Goal: Information Seeking & Learning: Check status

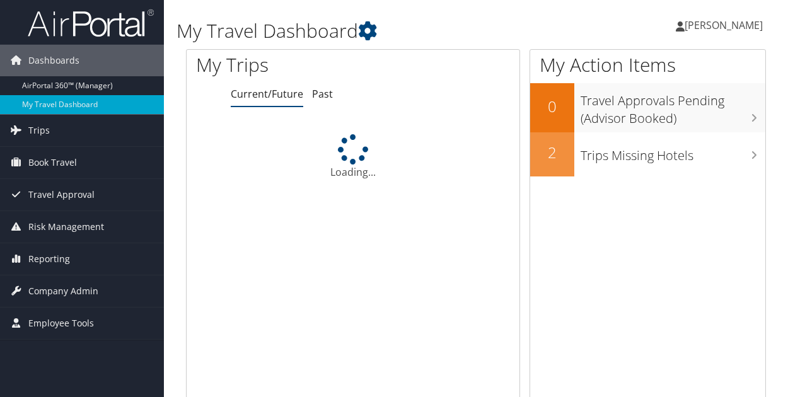
click at [15, 96] on link "My Travel Dashboard" at bounding box center [82, 104] width 164 height 19
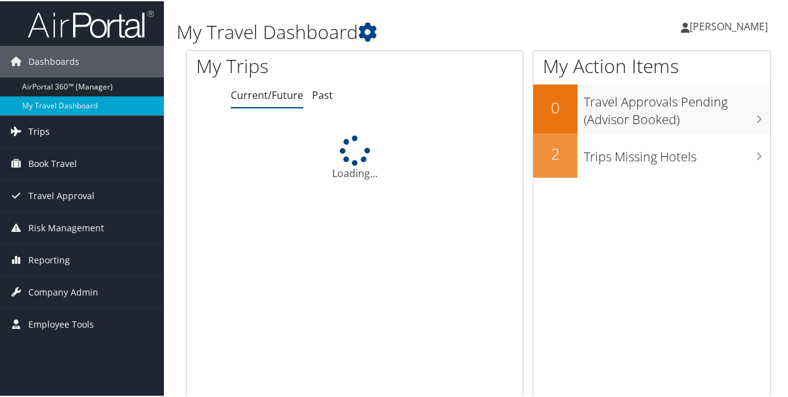
click at [22, 129] on icon at bounding box center [15, 129] width 19 height 19
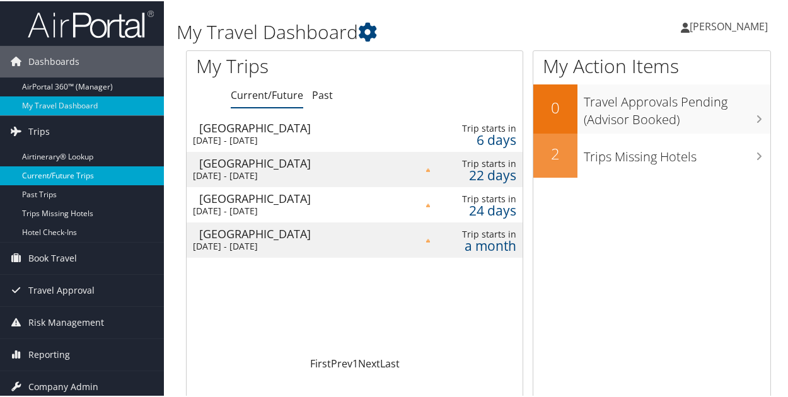
click at [63, 178] on link "Current/Future Trips" at bounding box center [82, 174] width 164 height 19
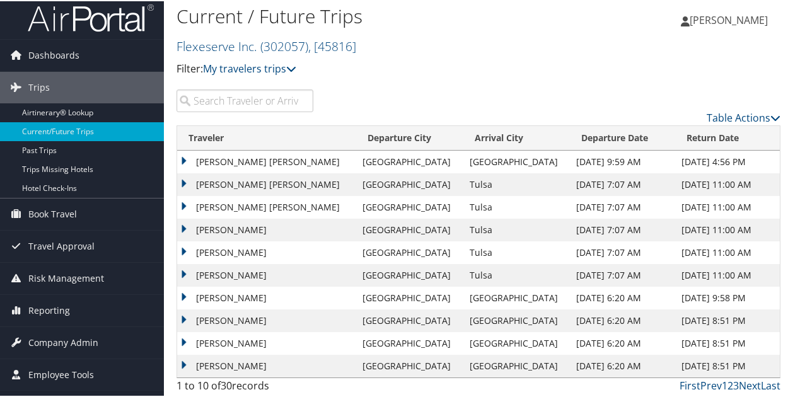
scroll to position [7, 0]
click at [204, 204] on td "[PERSON_NAME] [PERSON_NAME]" at bounding box center [266, 205] width 179 height 23
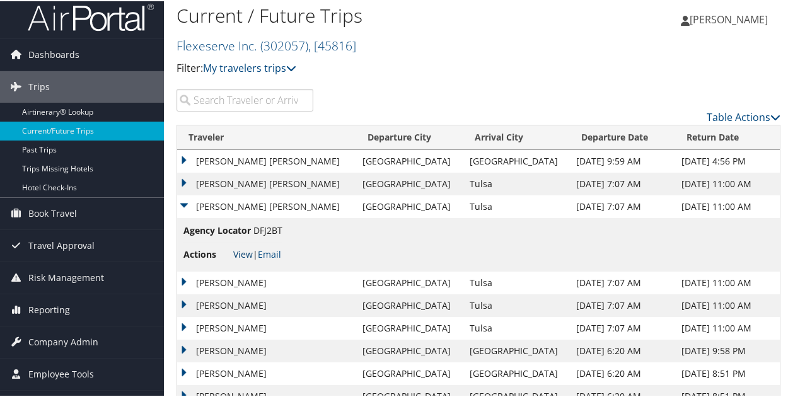
click at [249, 250] on link "View" at bounding box center [243, 253] width 20 height 12
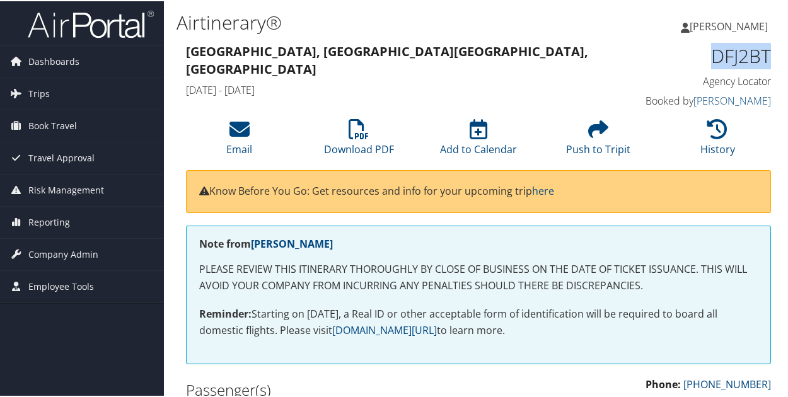
drag, startPoint x: 707, startPoint y: 59, endPoint x: 766, endPoint y: 64, distance: 58.9
click at [766, 64] on h1 "DFJ2BT" at bounding box center [706, 55] width 132 height 26
copy h1 "DFJ2BT"
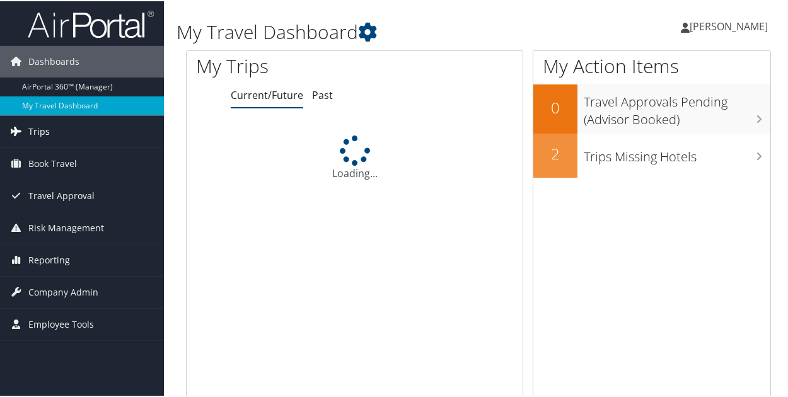
click at [20, 129] on icon at bounding box center [15, 129] width 19 height 19
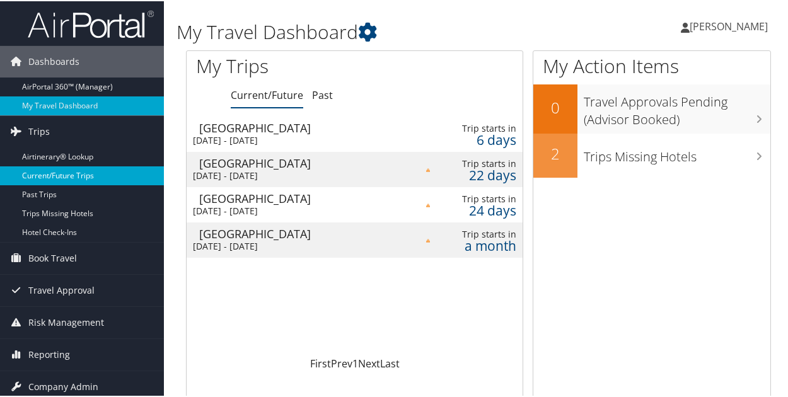
click at [58, 179] on link "Current/Future Trips" at bounding box center [82, 174] width 164 height 19
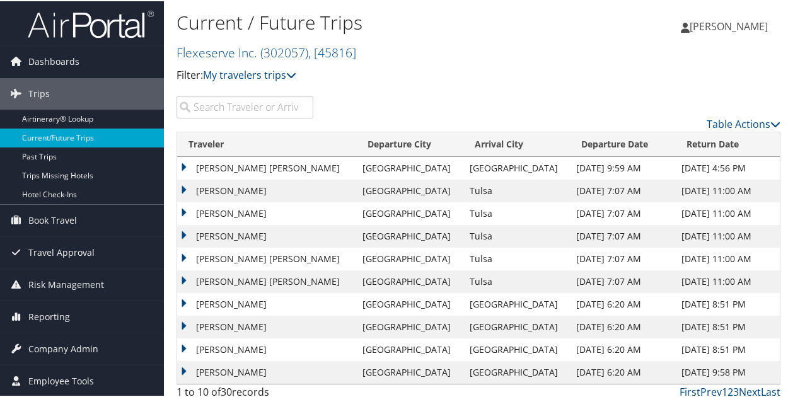
scroll to position [7, 0]
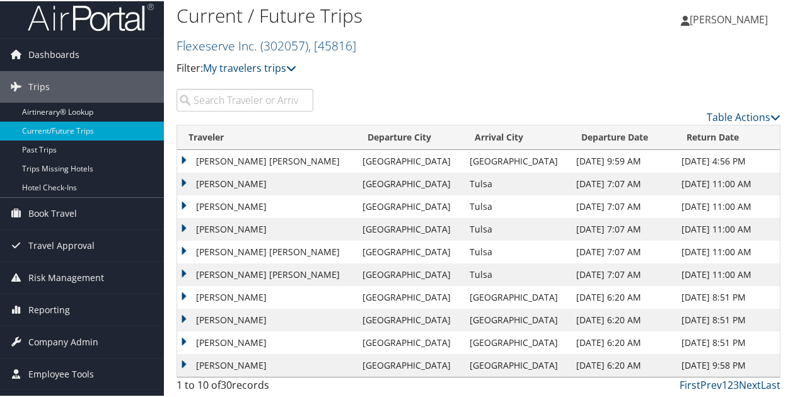
click at [236, 365] on td "JAMIE JOYCE" at bounding box center [266, 364] width 179 height 23
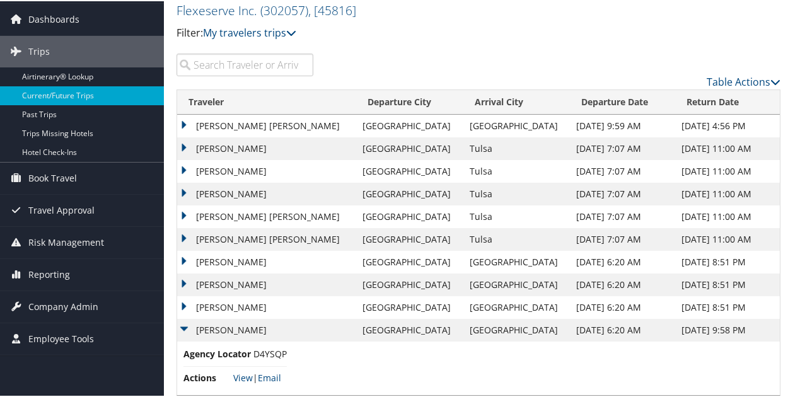
scroll to position [61, 0]
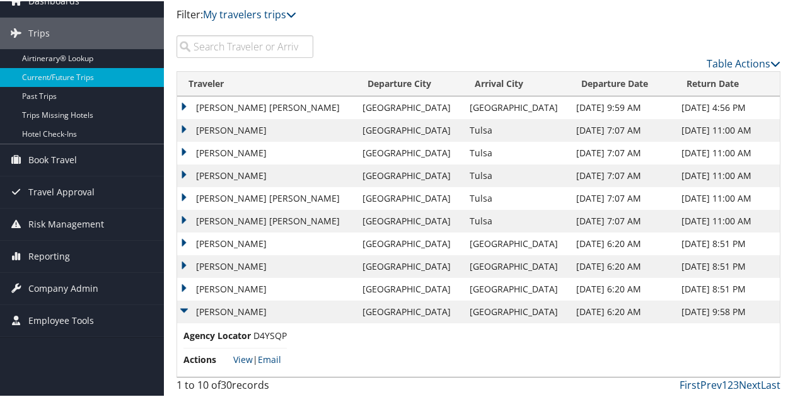
click at [191, 283] on td "[PERSON_NAME]" at bounding box center [266, 288] width 179 height 23
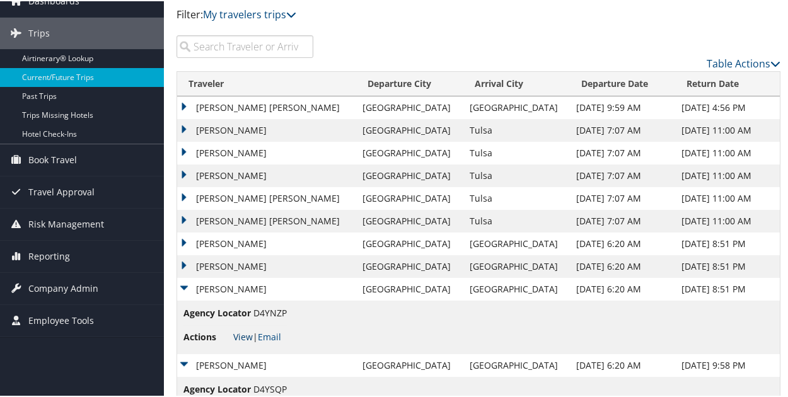
click at [238, 336] on link "View" at bounding box center [243, 336] width 20 height 12
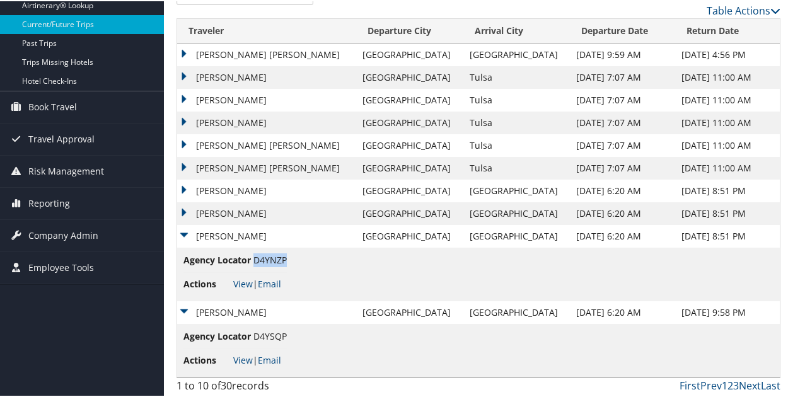
drag, startPoint x: 253, startPoint y: 257, endPoint x: 286, endPoint y: 262, distance: 33.2
click at [286, 262] on span "D4YNZP" at bounding box center [270, 259] width 33 height 12
copy span "D4YNZP"
drag, startPoint x: 254, startPoint y: 336, endPoint x: 285, endPoint y: 336, distance: 31.5
click at [285, 336] on span "D4YSQP" at bounding box center [270, 335] width 33 height 12
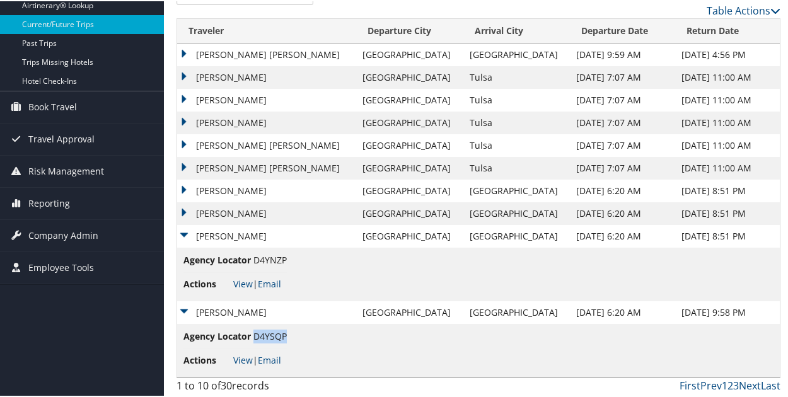
copy span "D4YSQP"
drag, startPoint x: 182, startPoint y: 305, endPoint x: 189, endPoint y: 300, distance: 8.6
click at [183, 305] on td "JAMIE JOYCE" at bounding box center [266, 311] width 179 height 23
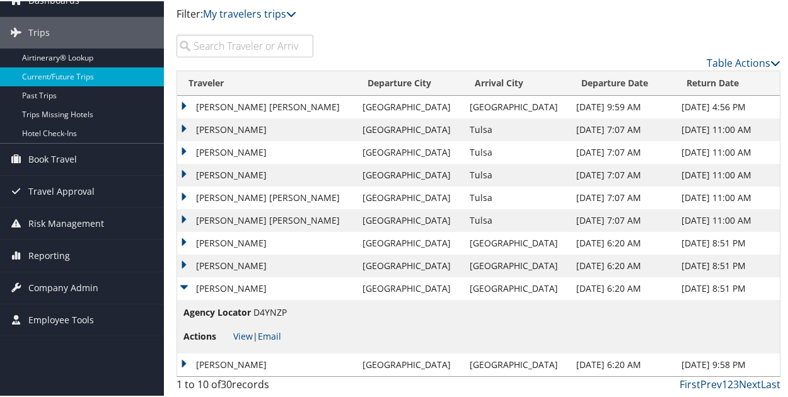
scroll to position [61, 0]
click at [184, 289] on td "[PERSON_NAME]" at bounding box center [266, 288] width 179 height 23
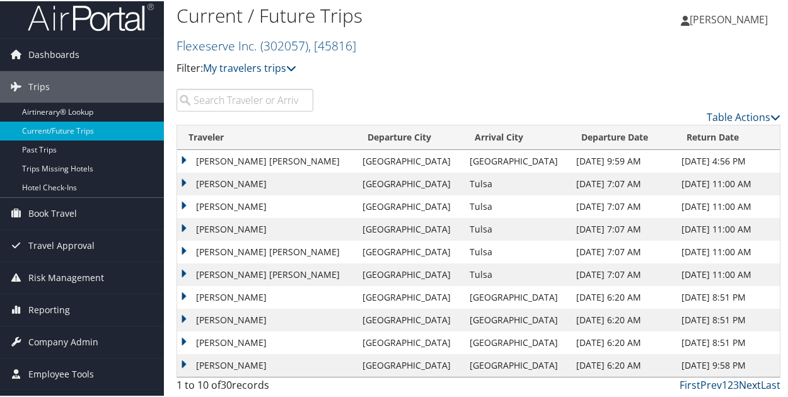
click at [746, 384] on link "Next" at bounding box center [750, 384] width 22 height 14
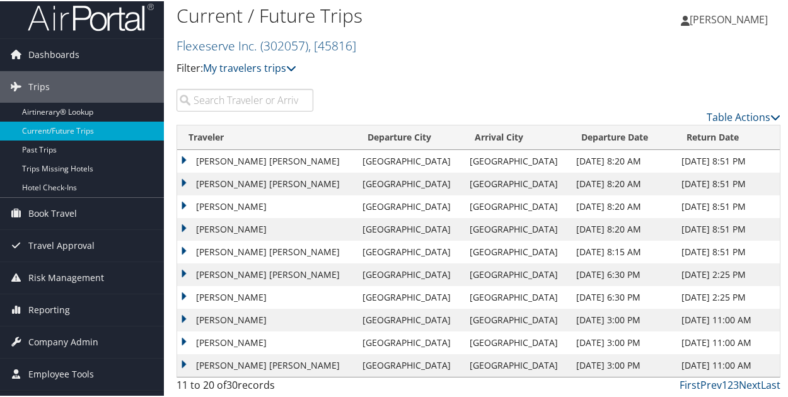
click at [180, 179] on td "[PERSON_NAME] [PERSON_NAME]" at bounding box center [266, 183] width 179 height 23
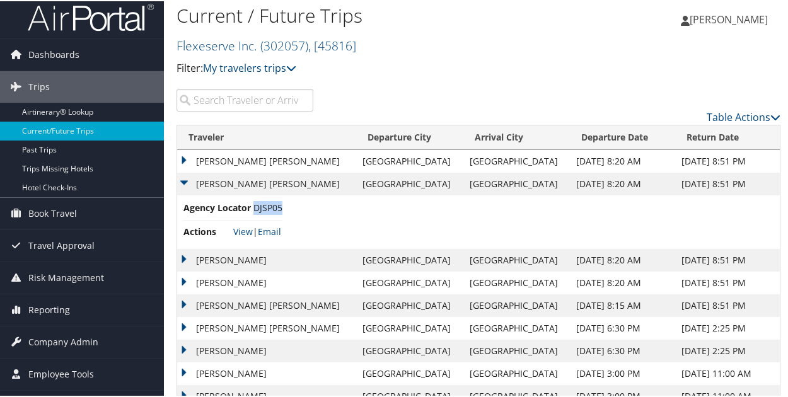
drag, startPoint x: 252, startPoint y: 204, endPoint x: 280, endPoint y: 205, distance: 27.8
click at [280, 205] on li "Agency Locator DJSP05" at bounding box center [233, 209] width 99 height 19
copy span "DJSP05"
click at [183, 177] on td "RACHEL FAITH CHIN" at bounding box center [266, 183] width 179 height 23
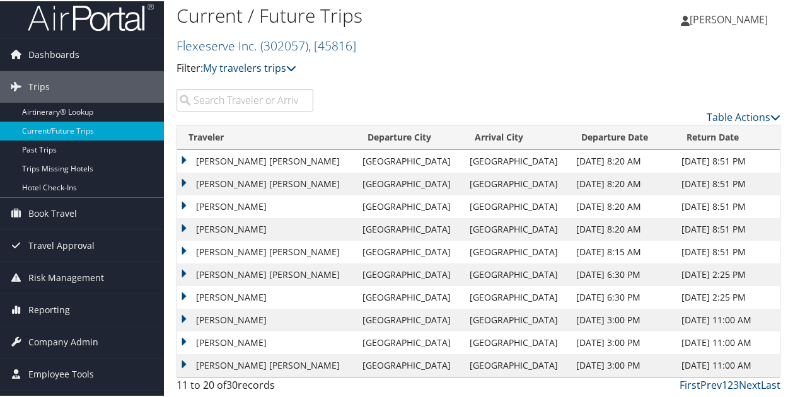
click at [710, 382] on link "Prev" at bounding box center [711, 384] width 21 height 14
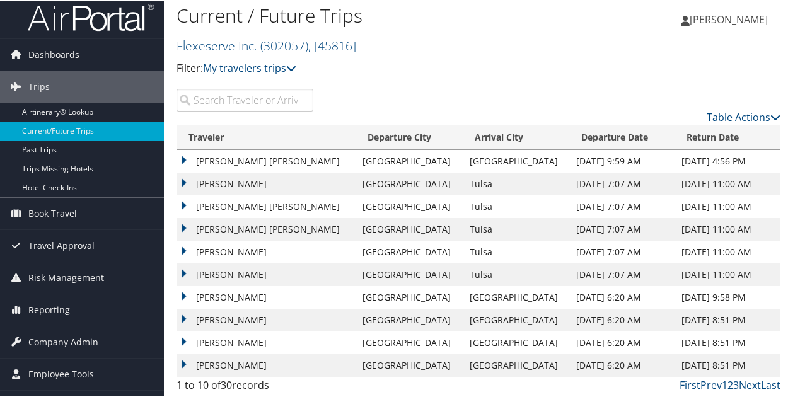
click at [180, 315] on td "SEAN CHRISTOPHER LANDRUM" at bounding box center [266, 319] width 179 height 23
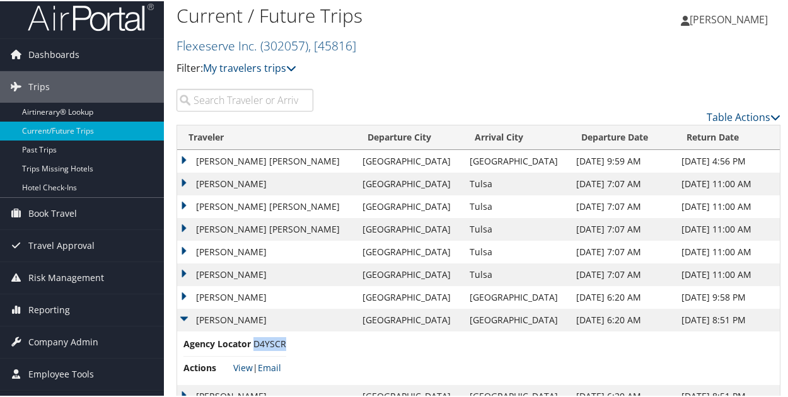
drag, startPoint x: 254, startPoint y: 344, endPoint x: 283, endPoint y: 345, distance: 29.0
click at [283, 345] on span "D4YSCR" at bounding box center [270, 343] width 33 height 12
copy span "D4YSCR"
click at [184, 314] on td "SEAN CHRISTOPHER LANDRUM" at bounding box center [266, 319] width 179 height 23
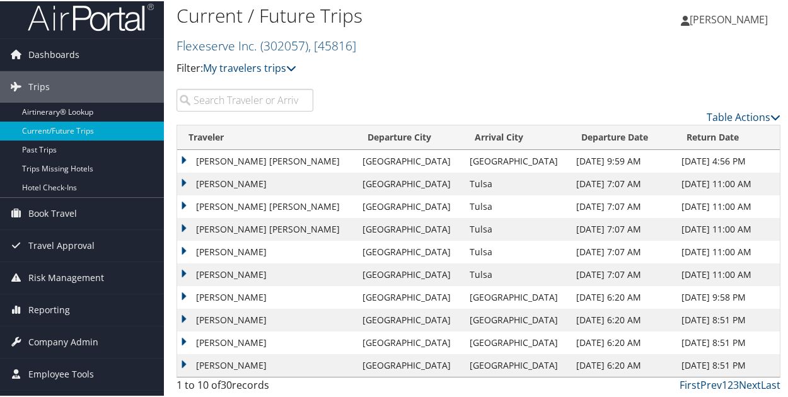
click at [188, 340] on td "RACHEL PAUL" at bounding box center [266, 342] width 179 height 23
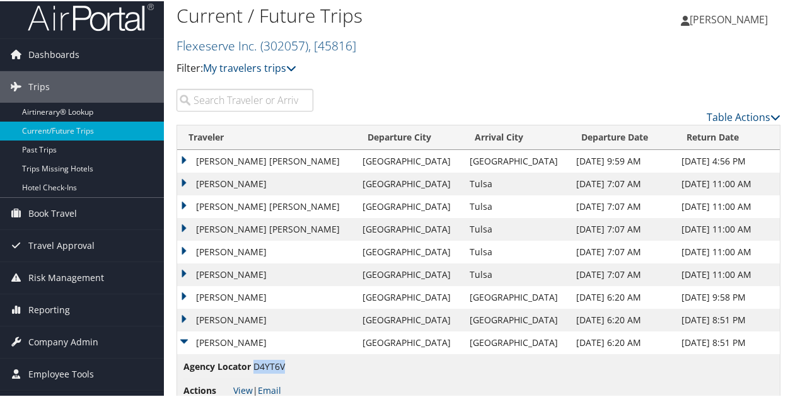
drag, startPoint x: 254, startPoint y: 365, endPoint x: 283, endPoint y: 365, distance: 29.0
click at [283, 365] on span "D4YT6V" at bounding box center [270, 366] width 32 height 12
copy span "D4YT6V"
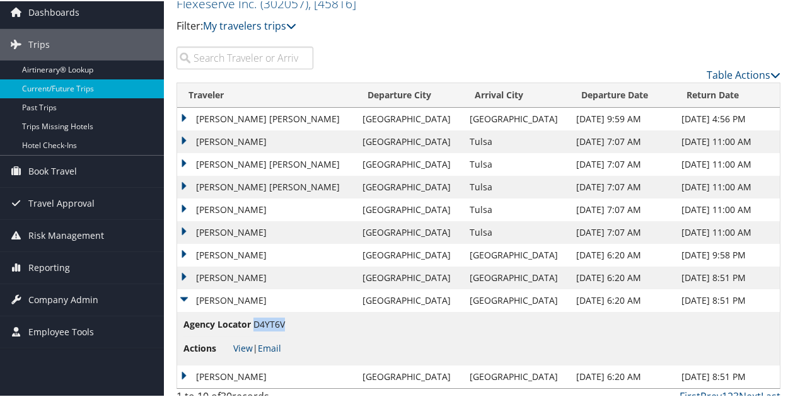
scroll to position [61, 0]
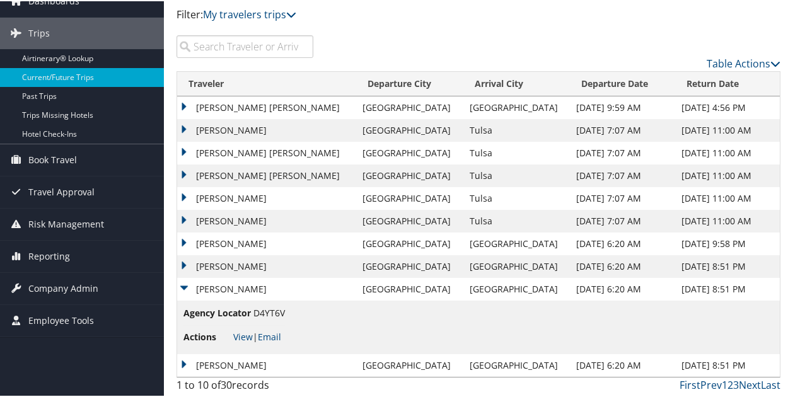
click at [324, 319] on td "Agency Locator D4YT6V Actions View | Email" at bounding box center [478, 327] width 603 height 54
click at [245, 339] on link "View" at bounding box center [243, 336] width 20 height 12
click at [197, 264] on td "SEAN CHRISTOPHER LANDRUM" at bounding box center [266, 265] width 179 height 23
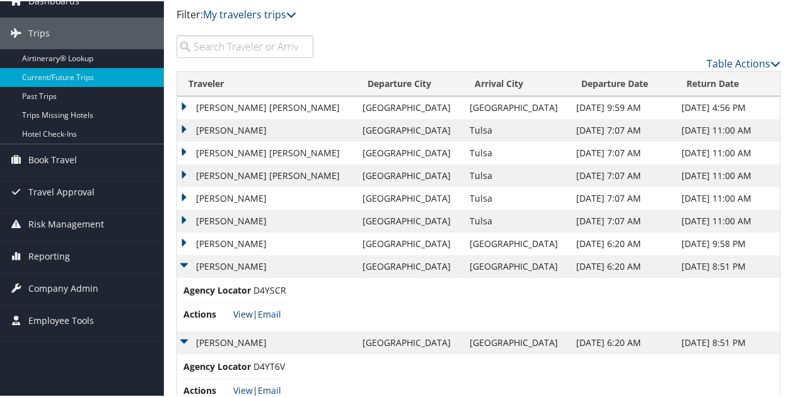
click at [245, 311] on link "View" at bounding box center [243, 313] width 20 height 12
click at [238, 311] on link "View" at bounding box center [243, 313] width 20 height 12
click at [187, 263] on td "SEAN CHRISTOPHER LANDRUM" at bounding box center [266, 265] width 179 height 23
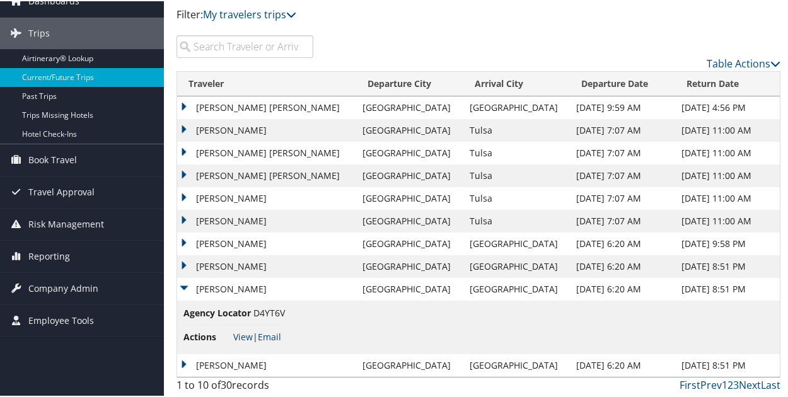
click at [185, 286] on td "RACHEL PAUL" at bounding box center [266, 288] width 179 height 23
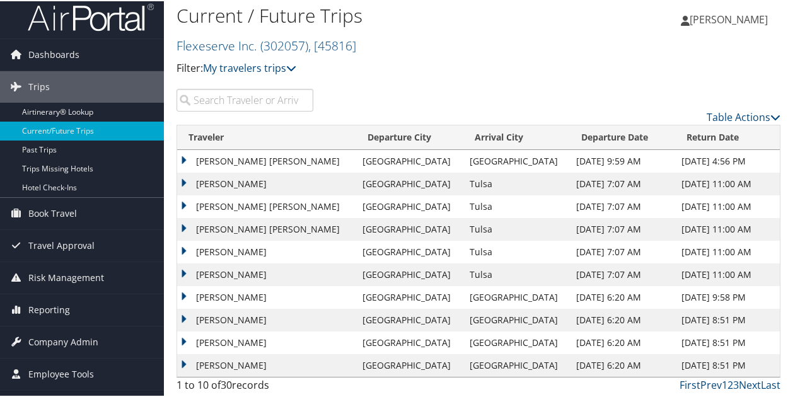
click at [183, 363] on td "EDMOND EUGENE CURTIS" at bounding box center [266, 364] width 179 height 23
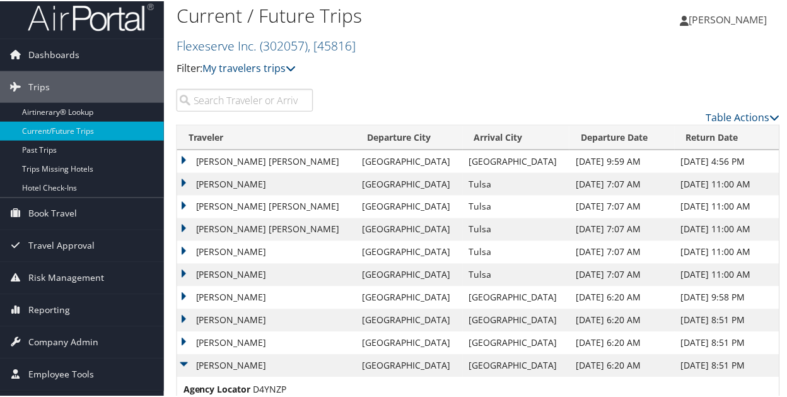
scroll to position [61, 0]
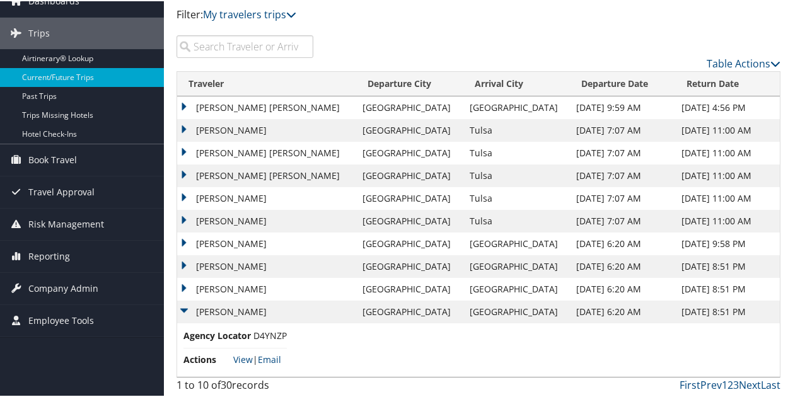
click at [180, 172] on td "DAVID EARL JR HINTON" at bounding box center [266, 174] width 179 height 23
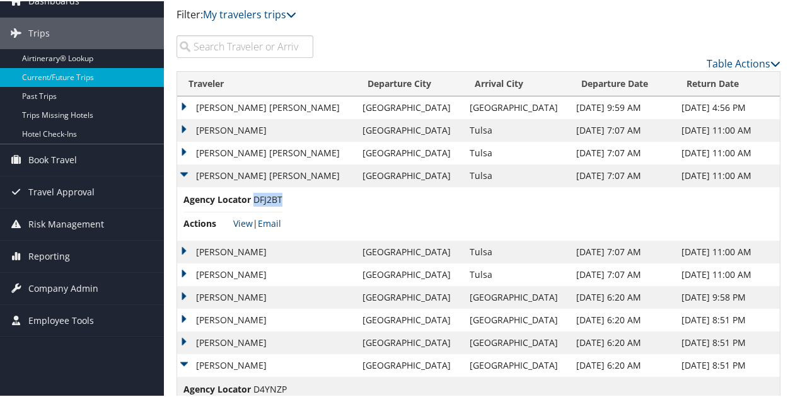
drag, startPoint x: 255, startPoint y: 201, endPoint x: 283, endPoint y: 197, distance: 28.6
click at [283, 197] on li "Agency Locator DFJ2BT" at bounding box center [233, 201] width 99 height 19
copy span "DFJ2BT"
click at [341, 208] on td "Agency Locator DFJ2BT Actions View | Email" at bounding box center [478, 213] width 602 height 54
click at [185, 172] on td "DAVID EARL JR HINTON" at bounding box center [266, 174] width 179 height 23
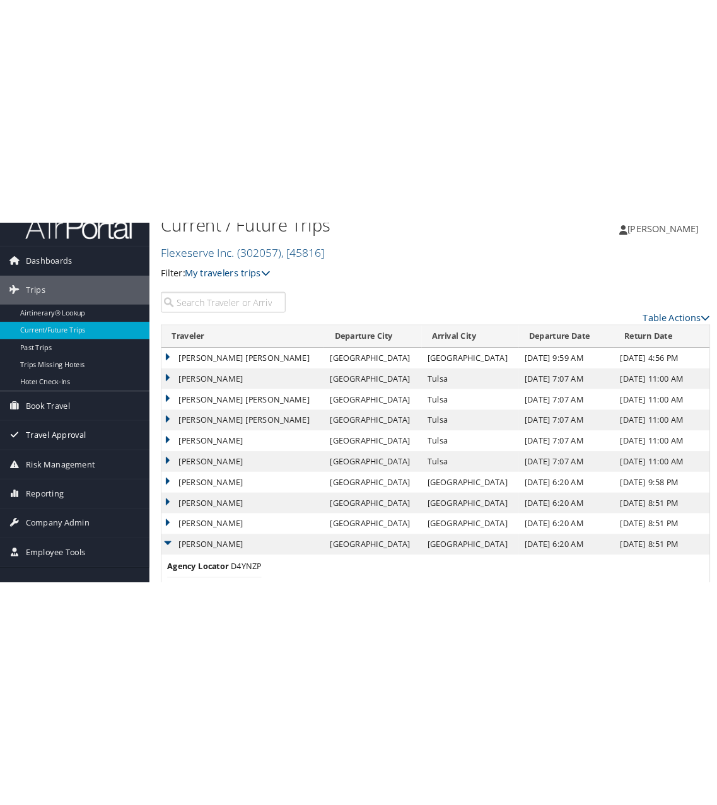
scroll to position [0, 0]
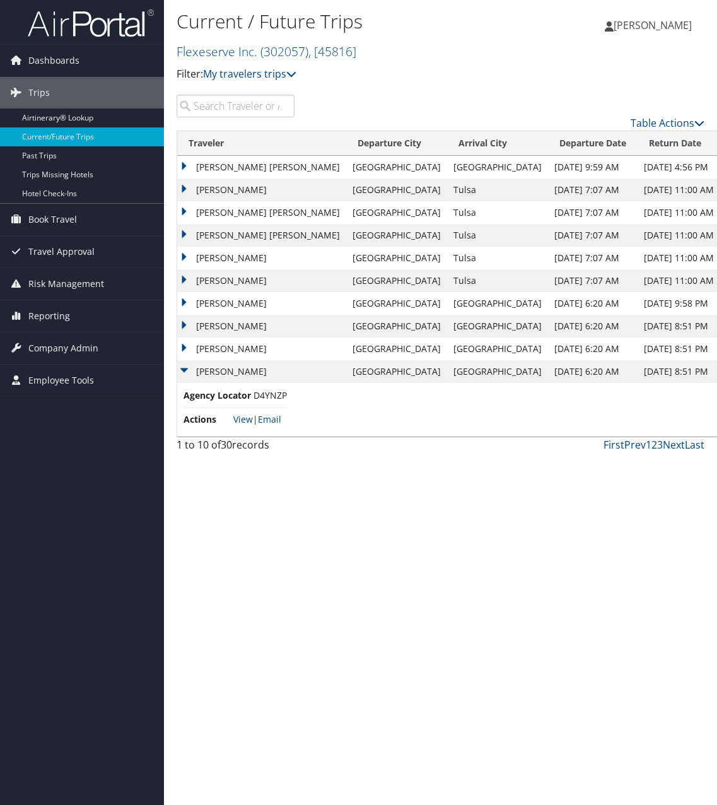
click at [182, 366] on td "EDMOND EUGENE CURTIS" at bounding box center [261, 371] width 169 height 23
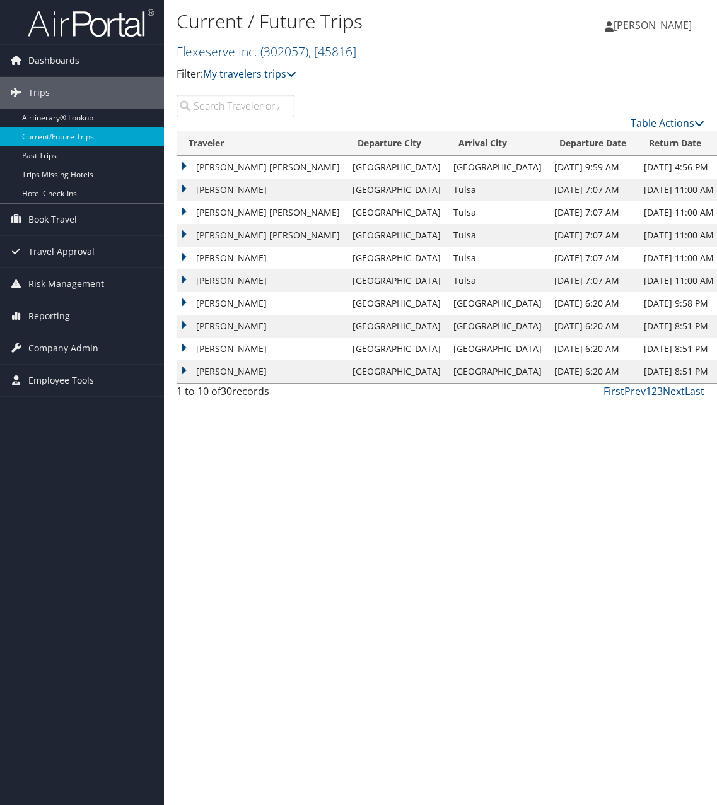
click at [182, 372] on td "EDMOND EUGENE CURTIS" at bounding box center [261, 371] width 169 height 23
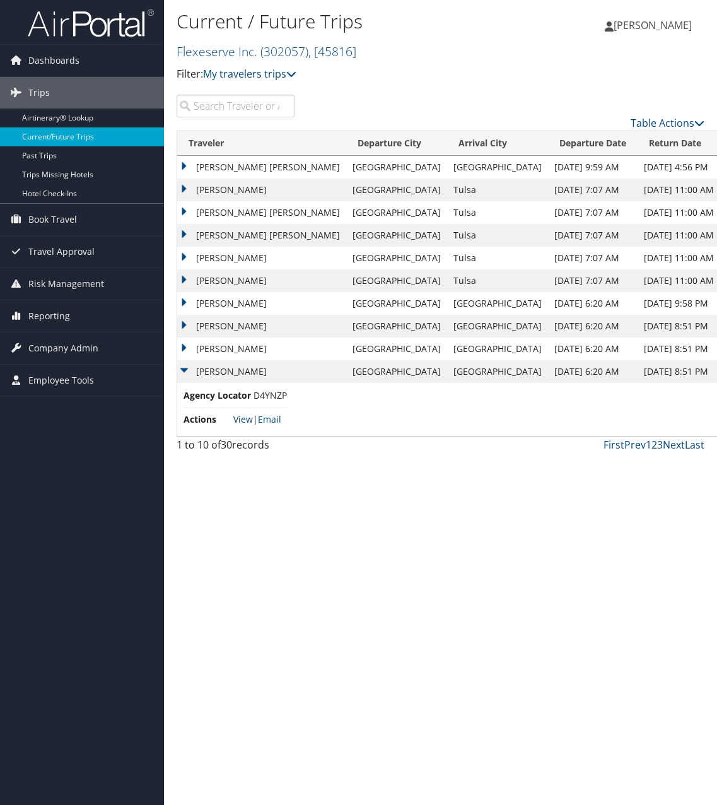
click at [236, 397] on link "View" at bounding box center [243, 419] width 20 height 12
click at [202, 344] on td "RACHEL PAUL" at bounding box center [261, 348] width 169 height 23
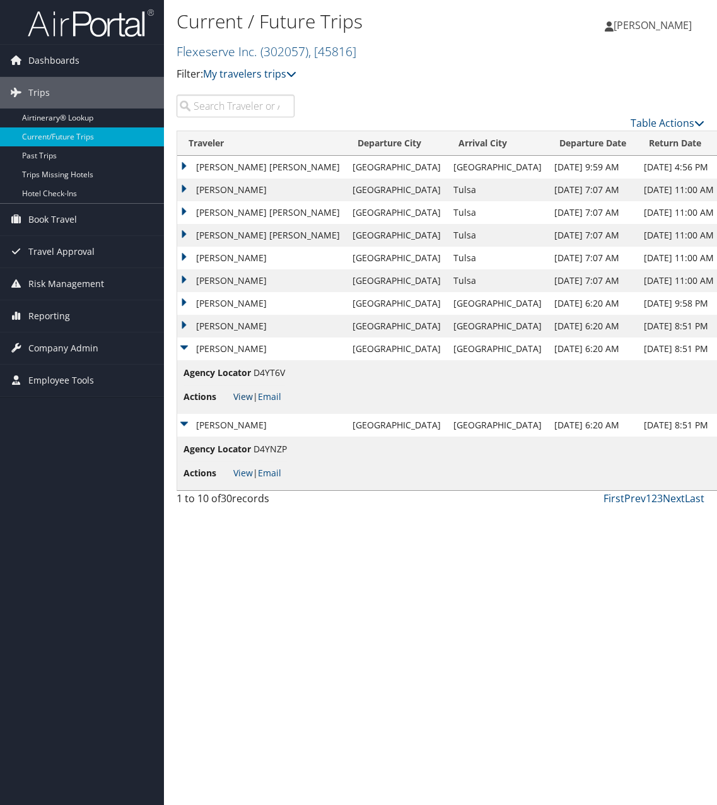
click at [248, 397] on link "View" at bounding box center [243, 396] width 20 height 12
click at [108, 141] on link "Current/Future Trips" at bounding box center [82, 136] width 164 height 19
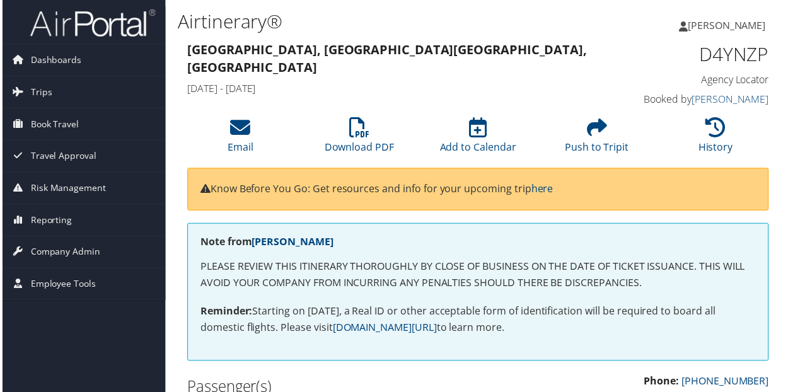
scroll to position [252, 0]
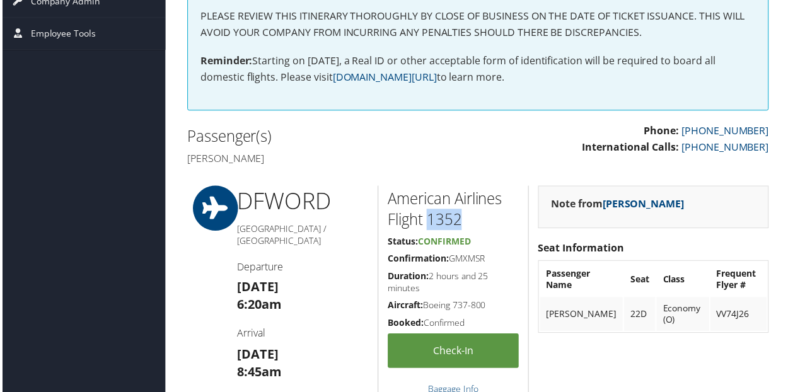
drag, startPoint x: 470, startPoint y: 220, endPoint x: 426, endPoint y: 223, distance: 43.6
click at [426, 223] on h2 "American Airlines Flight 1352" at bounding box center [454, 210] width 132 height 42
copy h2 "1352"
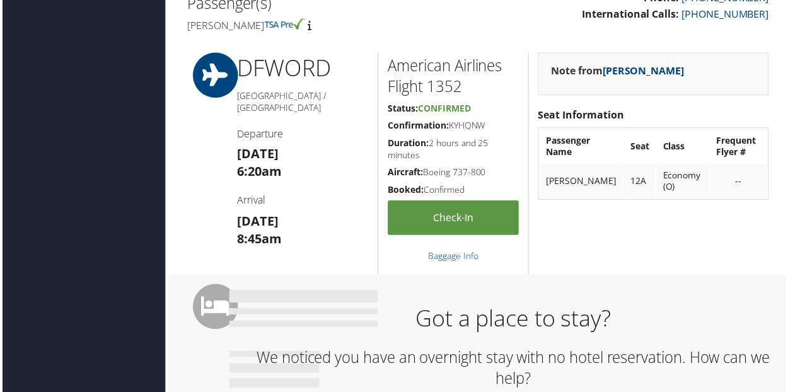
scroll to position [442, 0]
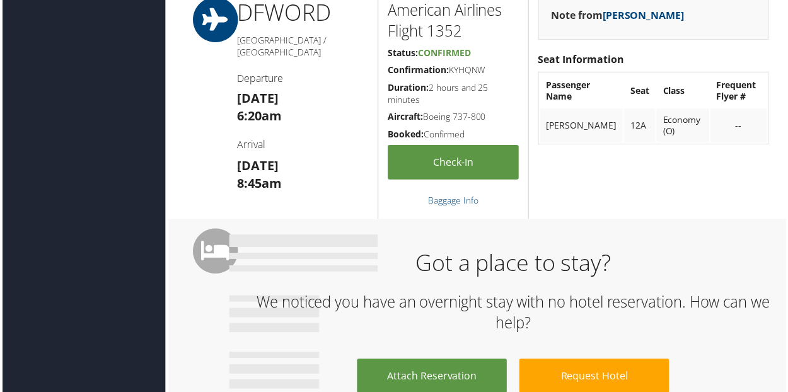
click at [461, 28] on h2 "American Airlines Flight 1352" at bounding box center [454, 21] width 132 height 42
drag, startPoint x: 466, startPoint y: 30, endPoint x: 426, endPoint y: 32, distance: 39.8
click at [426, 32] on h2 "American Airlines Flight 1352" at bounding box center [454, 21] width 132 height 42
copy h2 "1352"
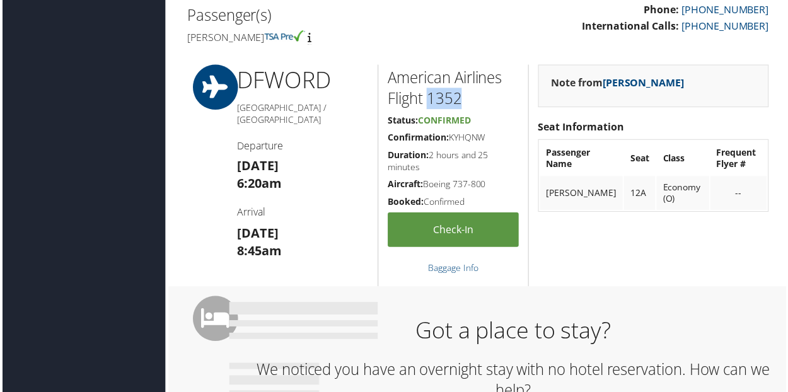
scroll to position [189, 0]
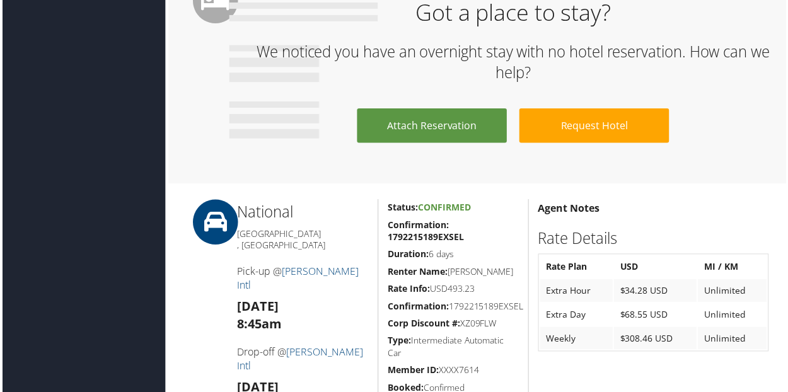
scroll to position [505, 0]
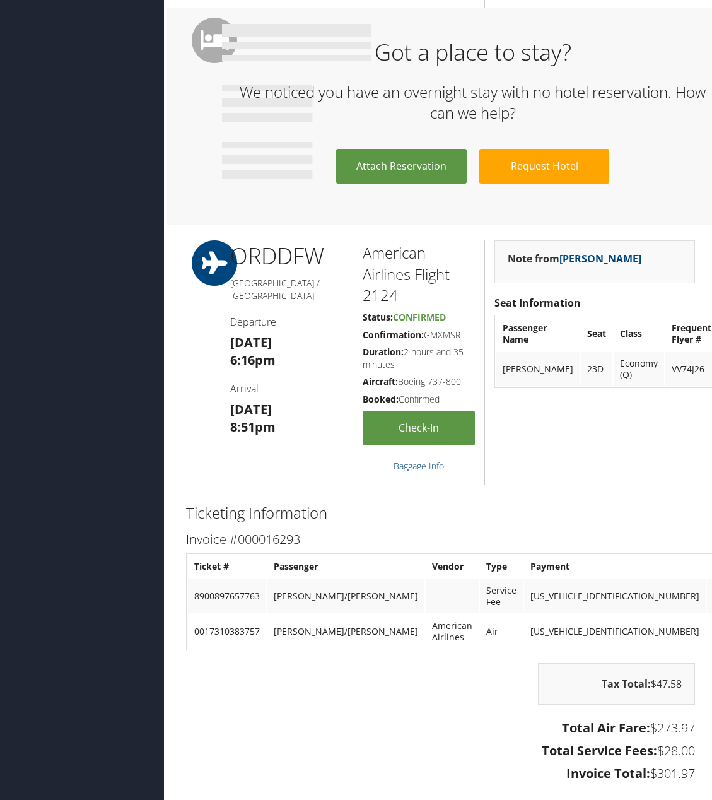
scroll to position [539, 0]
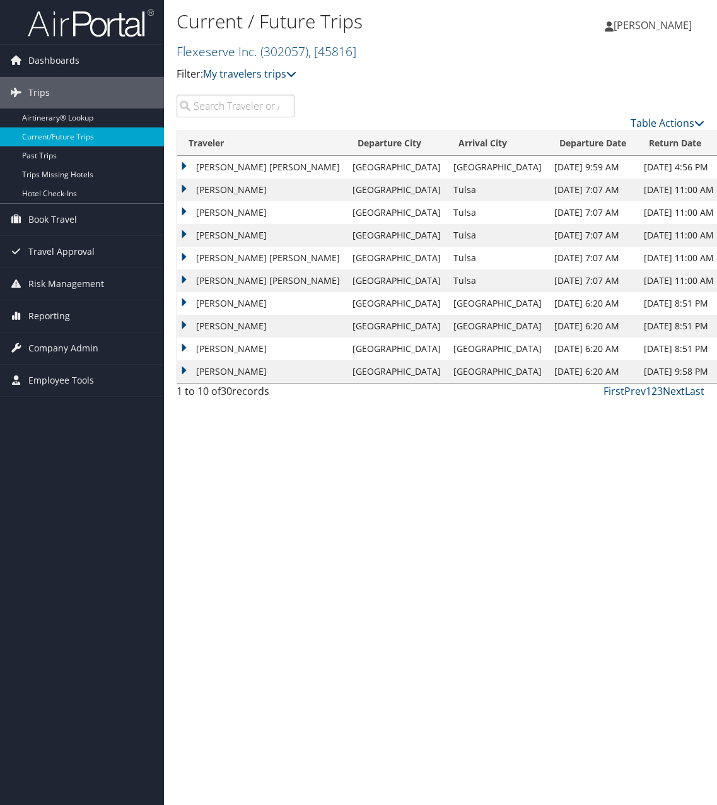
click at [672, 393] on link "Next" at bounding box center [674, 391] width 22 height 14
click at [677, 392] on link "Next" at bounding box center [674, 391] width 22 height 14
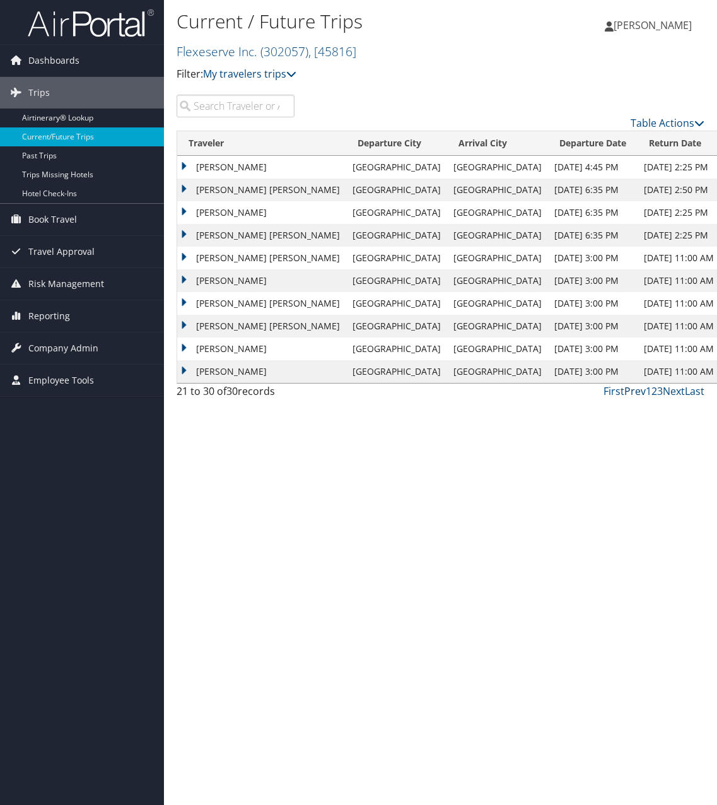
click at [637, 393] on link "Prev" at bounding box center [634, 391] width 21 height 14
click at [182, 324] on td "RACHEL FAITH CHIN" at bounding box center [261, 326] width 169 height 23
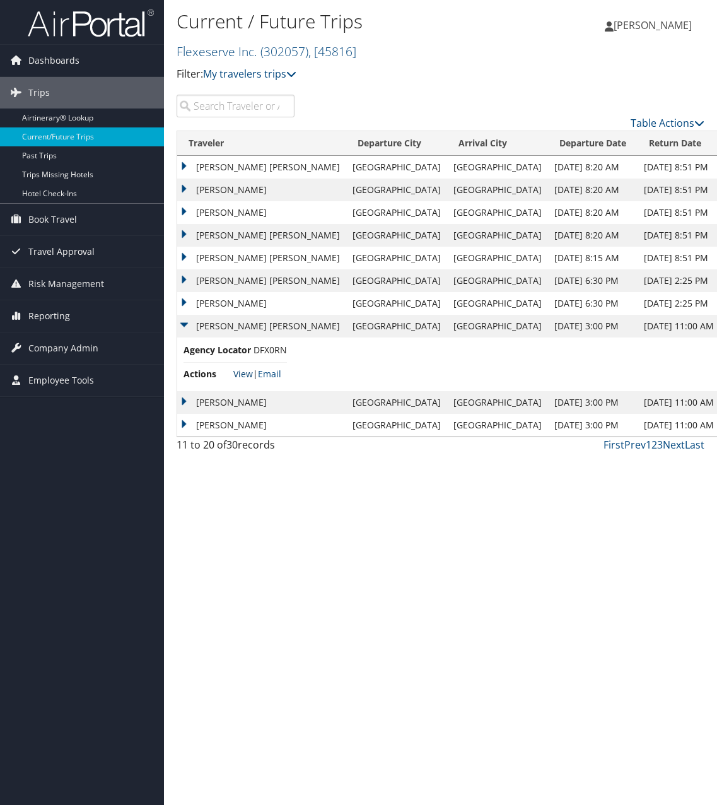
click at [245, 375] on link "View" at bounding box center [243, 374] width 20 height 12
click at [184, 322] on td "RACHEL FAITH CHIN" at bounding box center [261, 326] width 169 height 23
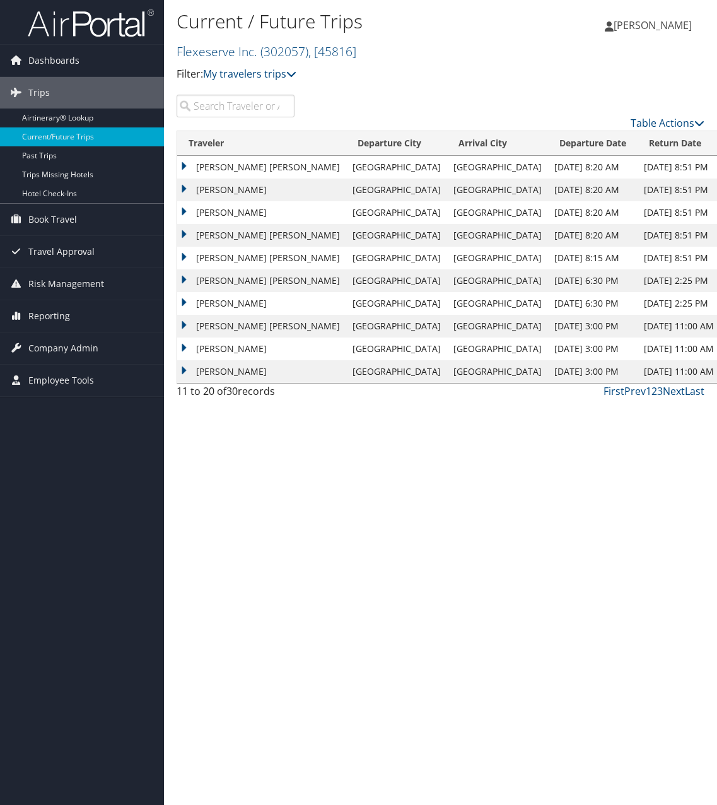
click at [180, 326] on td "RACHEL FAITH CHIN" at bounding box center [261, 326] width 169 height 23
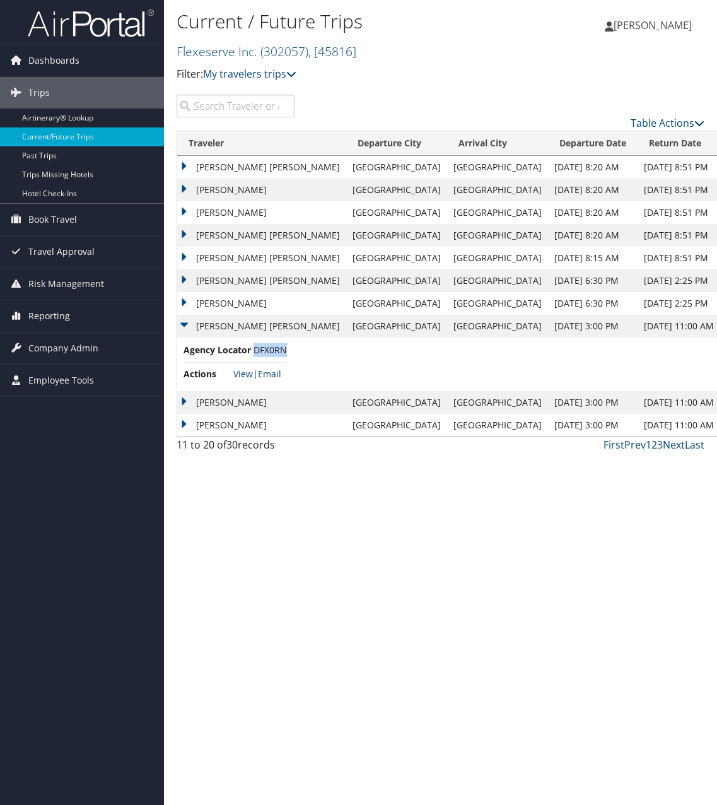
drag, startPoint x: 255, startPoint y: 349, endPoint x: 286, endPoint y: 351, distance: 31.6
click at [286, 351] on span "DFX0RN" at bounding box center [270, 350] width 33 height 12
copy span "DFX0RN"
click at [182, 326] on td "RACHEL FAITH CHIN" at bounding box center [261, 326] width 169 height 23
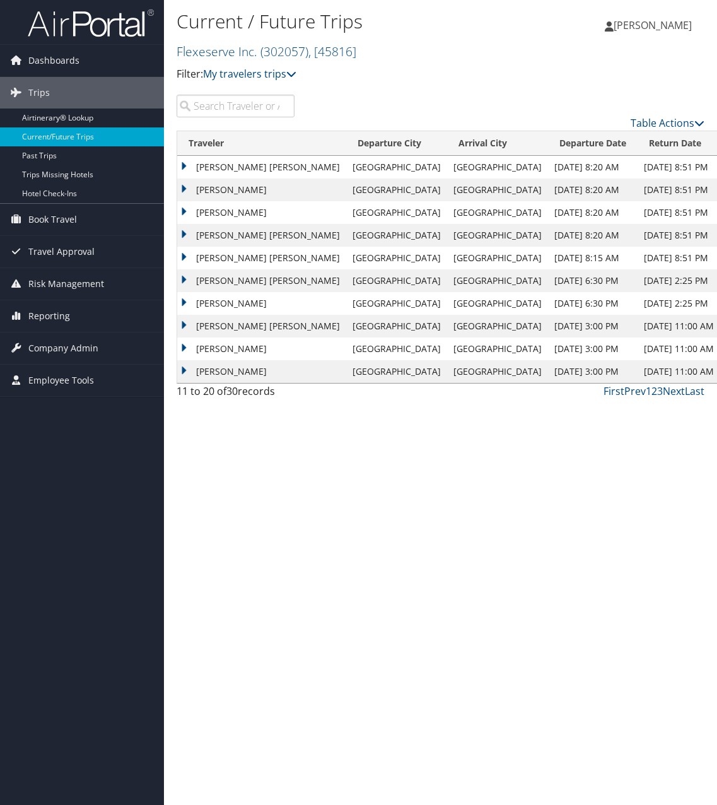
drag, startPoint x: 184, startPoint y: 347, endPoint x: 196, endPoint y: 348, distance: 11.4
click at [185, 347] on td "KATHERINE ELIZABETH BREWER" at bounding box center [261, 348] width 169 height 23
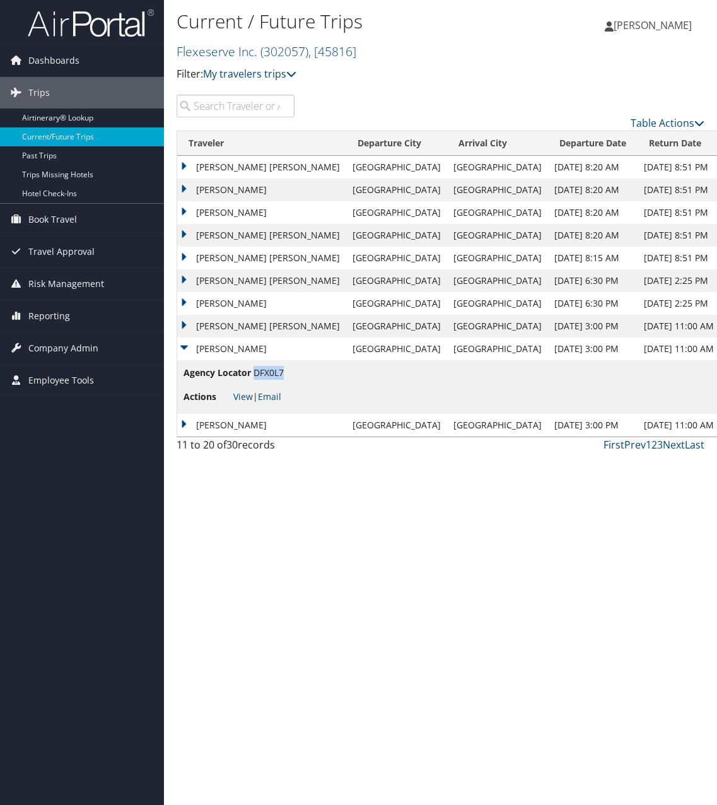
drag, startPoint x: 254, startPoint y: 372, endPoint x: 283, endPoint y: 375, distance: 28.5
click at [283, 375] on span "DFX0L7" at bounding box center [269, 372] width 30 height 12
copy span "DFX0L7"
click at [185, 425] on td "RACHEL LYNN PAUL" at bounding box center [261, 425] width 169 height 23
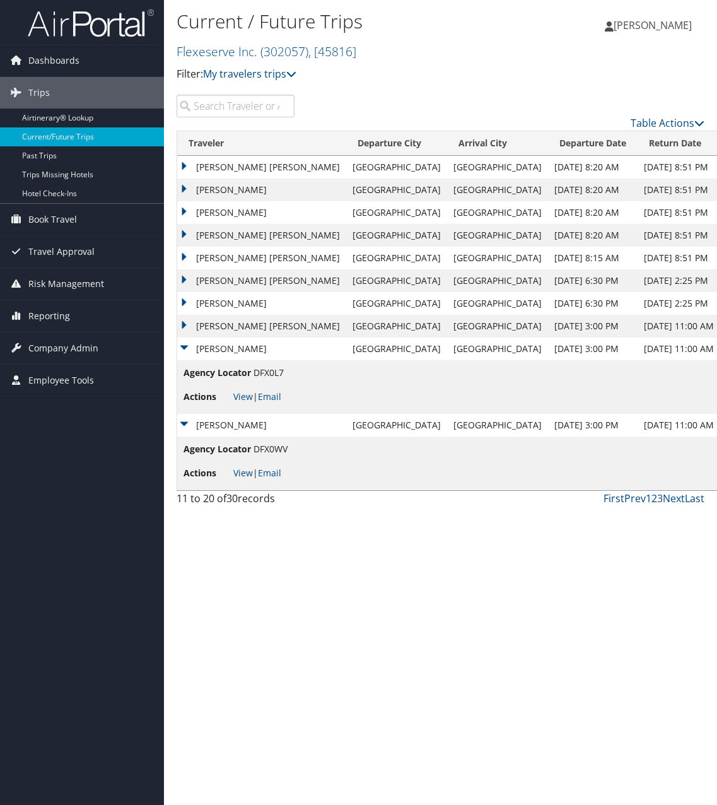
click at [187, 346] on td "KATHERINE ELIZABETH BREWER" at bounding box center [261, 348] width 169 height 23
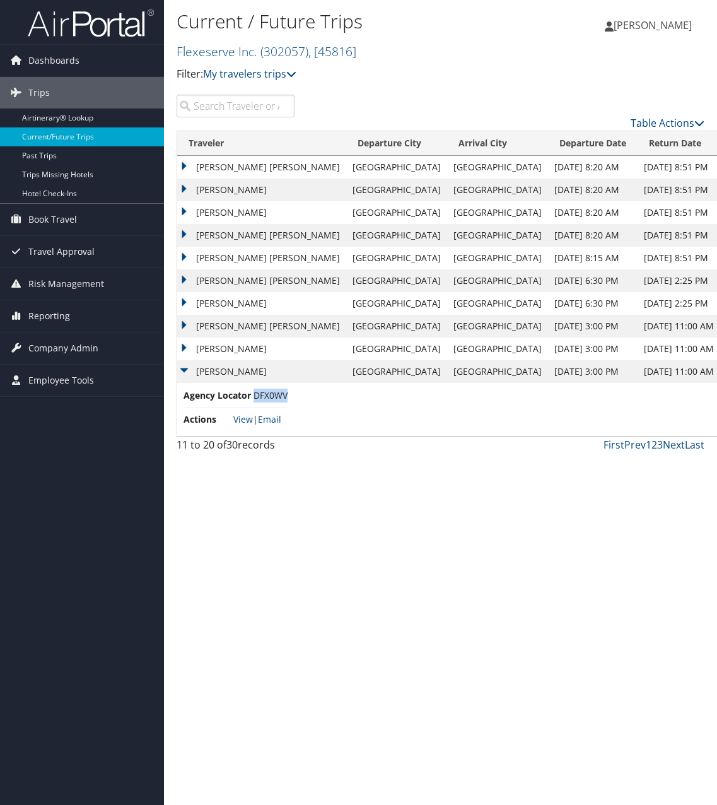
drag, startPoint x: 255, startPoint y: 397, endPoint x: 286, endPoint y: 401, distance: 31.8
click at [286, 401] on span "DFX0WV" at bounding box center [271, 395] width 34 height 12
copy span "DFX0WV"
click at [344, 417] on td "Agency Locator DFX0WV Actions View | Email" at bounding box center [448, 410] width 543 height 54
click at [189, 371] on td "RACHEL LYNN PAUL" at bounding box center [261, 371] width 169 height 23
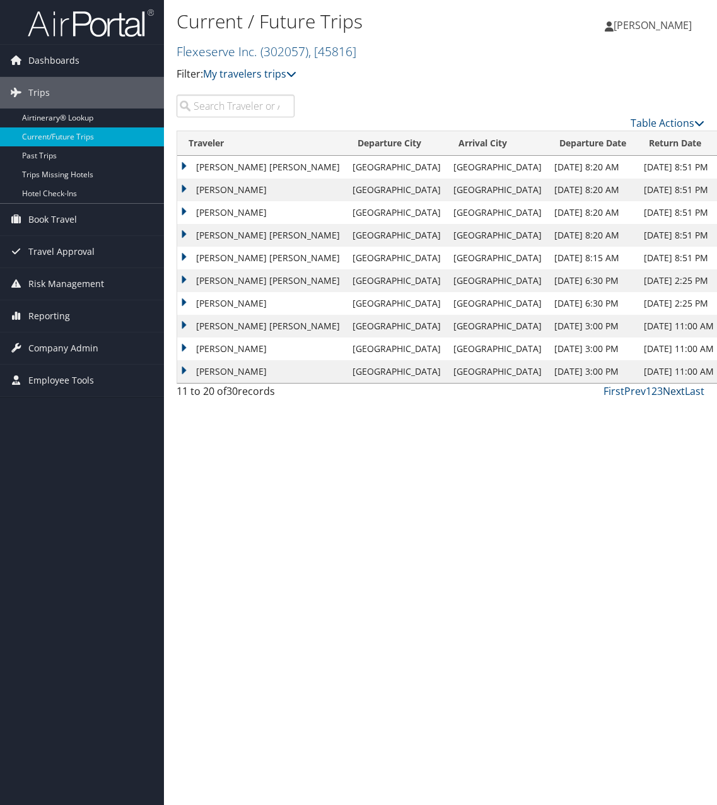
click at [675, 393] on link "Next" at bounding box center [674, 391] width 22 height 14
click at [181, 165] on td "SEAN CHRISTOPHER LANDRUM" at bounding box center [261, 167] width 169 height 23
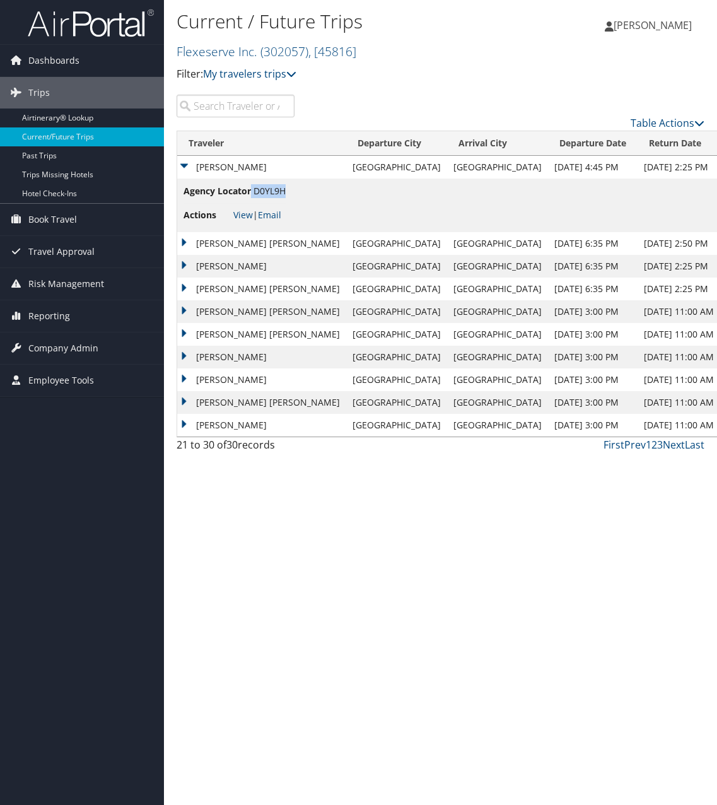
drag, startPoint x: 259, startPoint y: 194, endPoint x: 286, endPoint y: 194, distance: 26.5
click at [286, 194] on li "Agency Locator D0YL9H" at bounding box center [235, 193] width 102 height 19
drag, startPoint x: 286, startPoint y: 194, endPoint x: 272, endPoint y: 194, distance: 13.9
click at [281, 194] on span "D0YL9H" at bounding box center [270, 191] width 32 height 12
drag, startPoint x: 255, startPoint y: 193, endPoint x: 283, endPoint y: 194, distance: 28.4
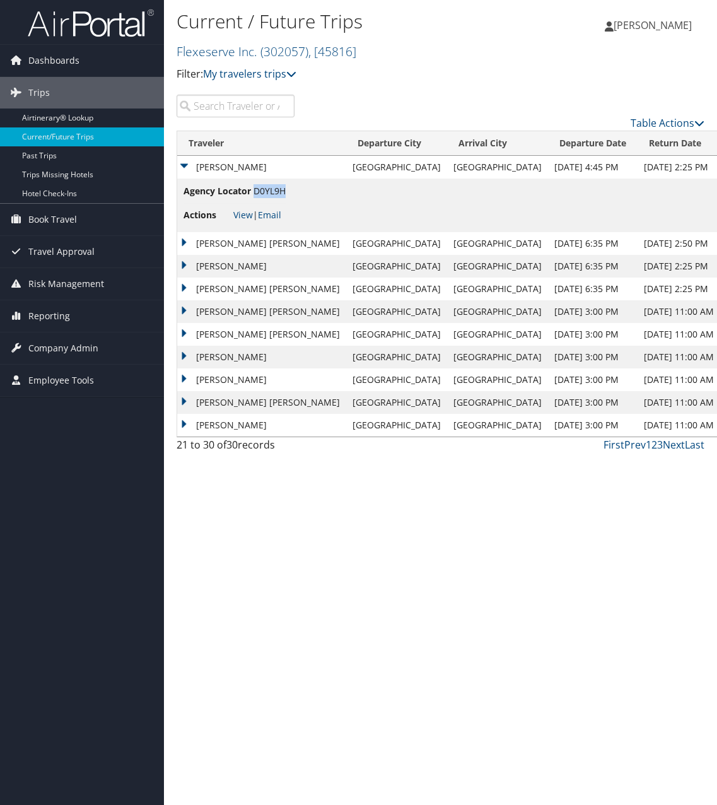
click at [283, 194] on span "D0YL9H" at bounding box center [270, 191] width 32 height 12
copy span "D0YL9H"
click at [185, 168] on td "SEAN CHRISTOPHER LANDRUM" at bounding box center [261, 167] width 169 height 23
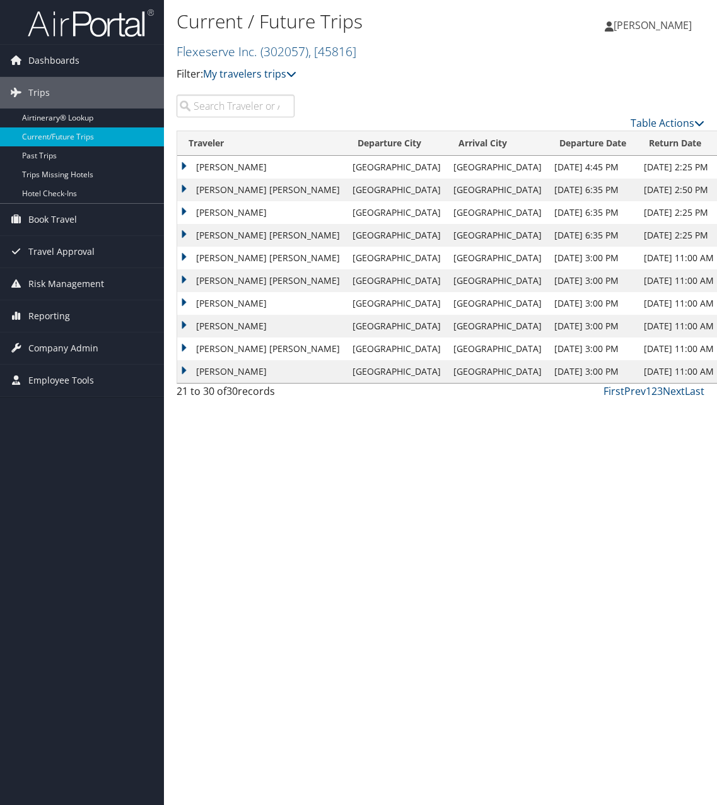
click at [185, 187] on td "DAVID EARL JR HINTON" at bounding box center [261, 190] width 169 height 23
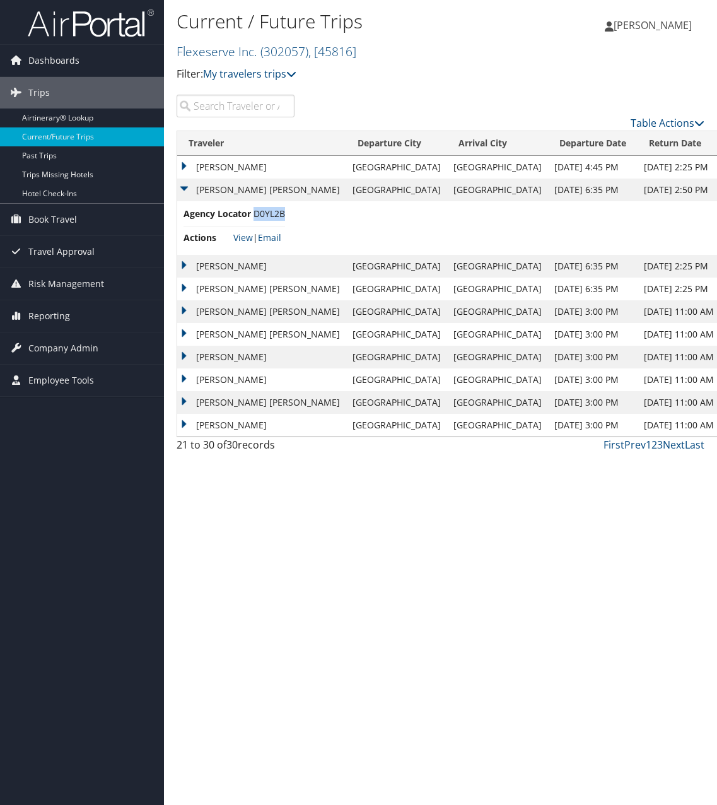
drag, startPoint x: 254, startPoint y: 216, endPoint x: 284, endPoint y: 219, distance: 30.4
click at [284, 219] on span "D0YL2B" at bounding box center [270, 214] width 32 height 12
copy span "D0YL2B"
drag, startPoint x: 182, startPoint y: 188, endPoint x: 199, endPoint y: 204, distance: 23.6
click at [182, 188] on td "DAVID EARL JR HINTON" at bounding box center [261, 190] width 169 height 23
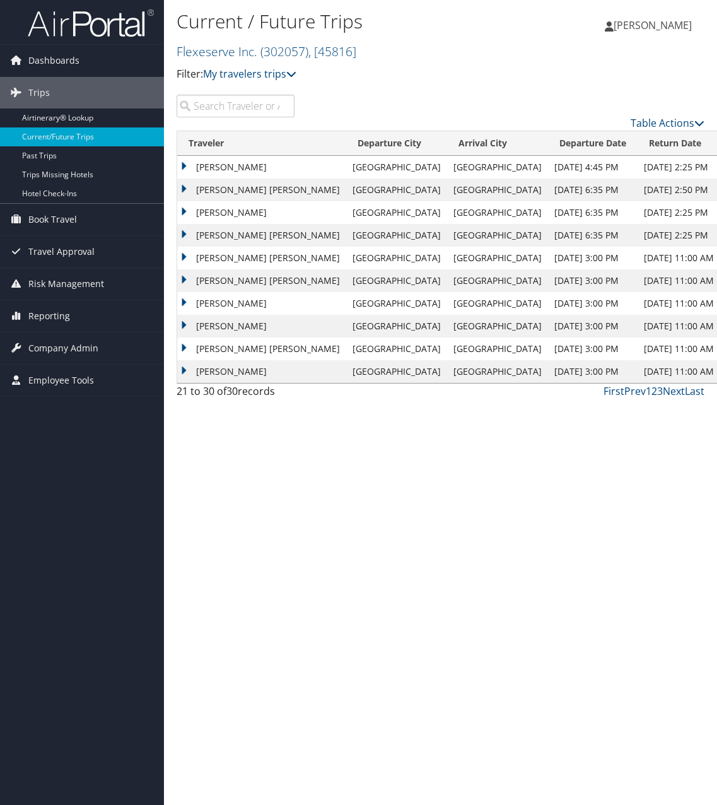
click at [184, 213] on td "EDMOND EUGENE CURTIS" at bounding box center [261, 212] width 169 height 23
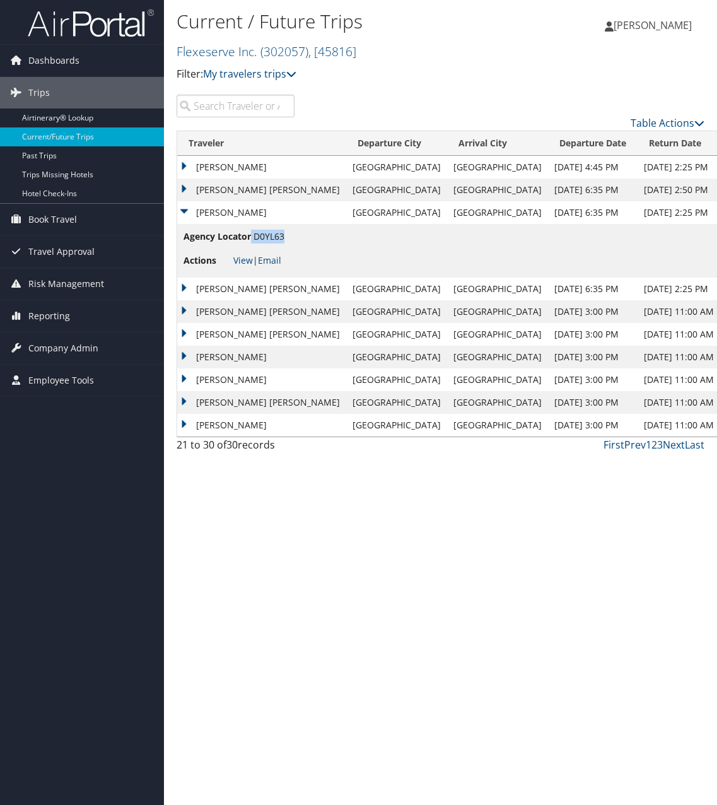
drag, startPoint x: 252, startPoint y: 236, endPoint x: 283, endPoint y: 238, distance: 31.0
click at [283, 238] on li "Agency Locator D0YL63" at bounding box center [234, 239] width 101 height 19
copy li "D0YL63"
click at [186, 211] on td "EDMOND EUGENE CURTIS" at bounding box center [261, 212] width 169 height 23
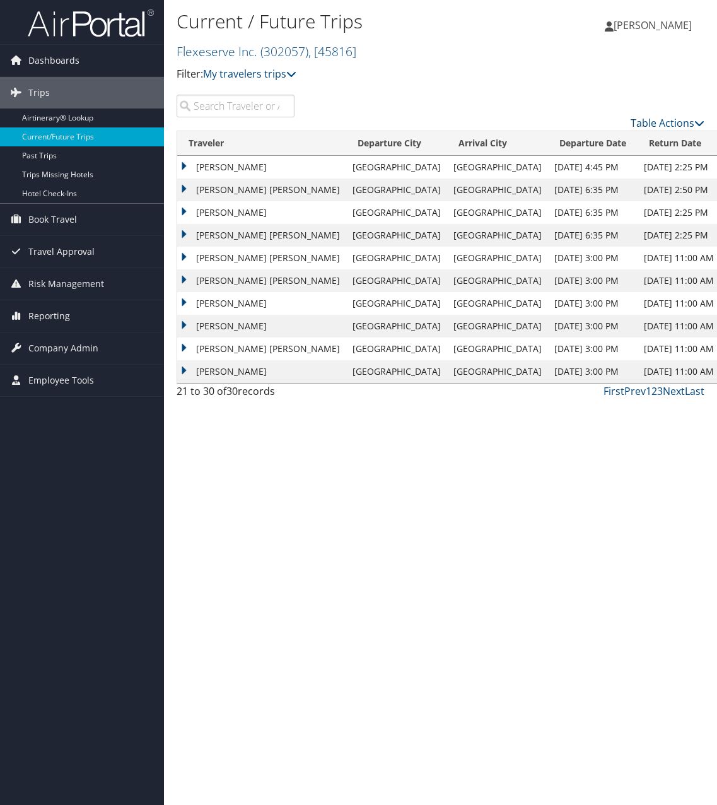
click at [184, 232] on td "CONRAD WESLEY RANDELL II" at bounding box center [261, 235] width 169 height 23
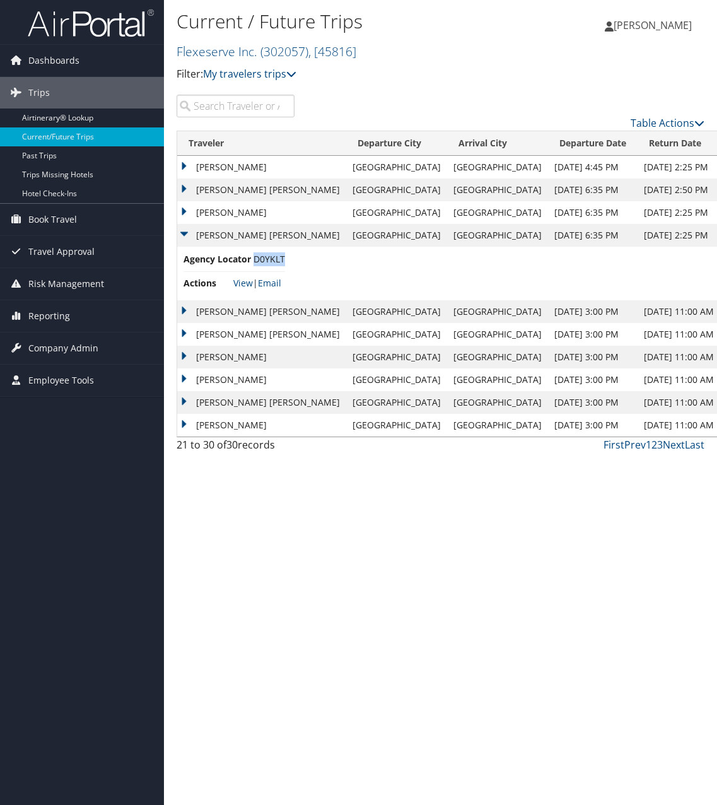
drag, startPoint x: 255, startPoint y: 259, endPoint x: 283, endPoint y: 262, distance: 27.9
click at [283, 262] on span "D0YKLT" at bounding box center [270, 259] width 32 height 12
copy span "D0YKLT"
click at [184, 235] on td "CONRAD WESLEY RANDELL II" at bounding box center [261, 235] width 169 height 23
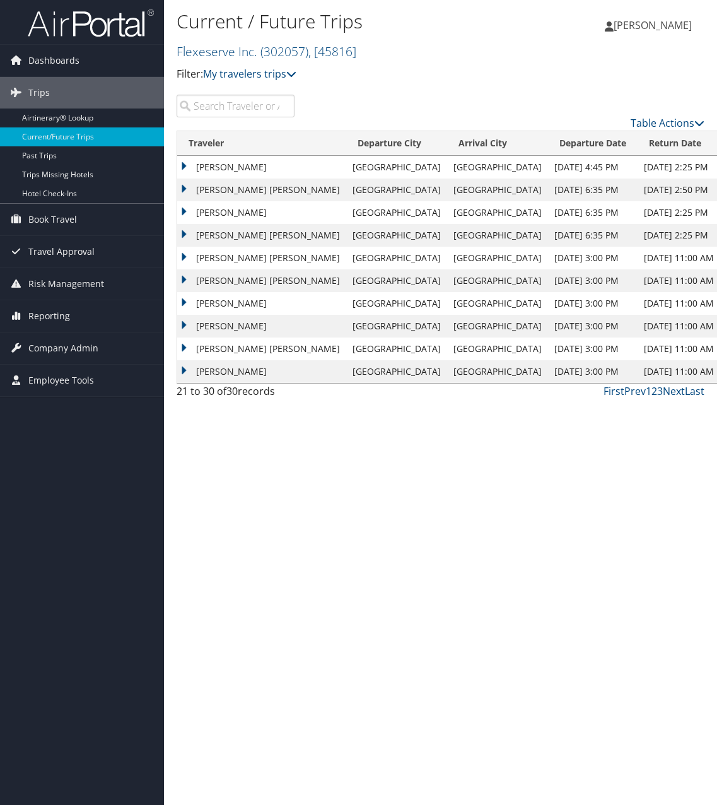
click at [182, 257] on td "DAVID EARL JR HINTON" at bounding box center [261, 258] width 169 height 23
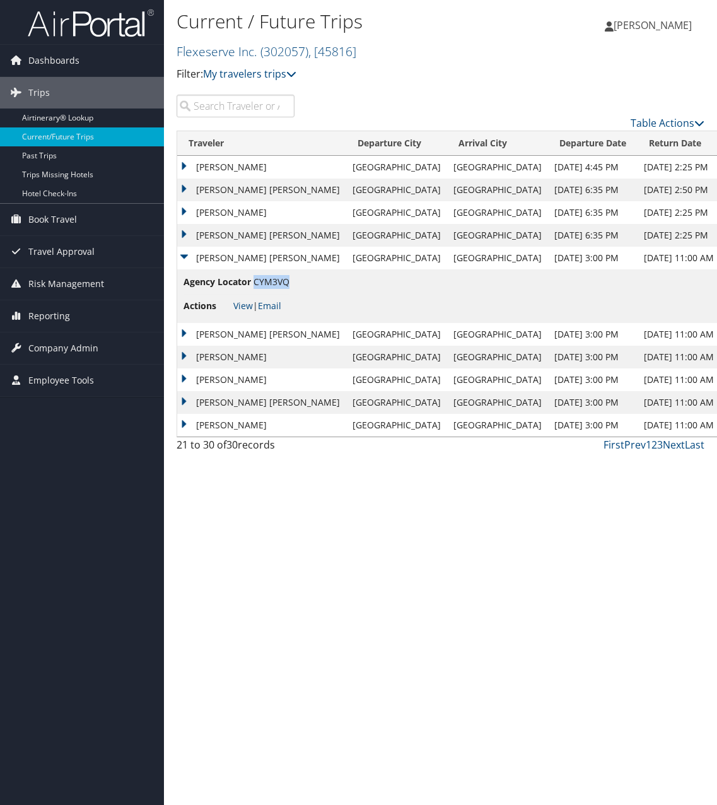
drag, startPoint x: 254, startPoint y: 284, endPoint x: 287, endPoint y: 284, distance: 33.4
click at [287, 284] on span "CYM3VQ" at bounding box center [272, 282] width 36 height 12
copy span "CYM3VQ"
click at [182, 257] on td "DAVID EARL JR HINTON" at bounding box center [261, 258] width 169 height 23
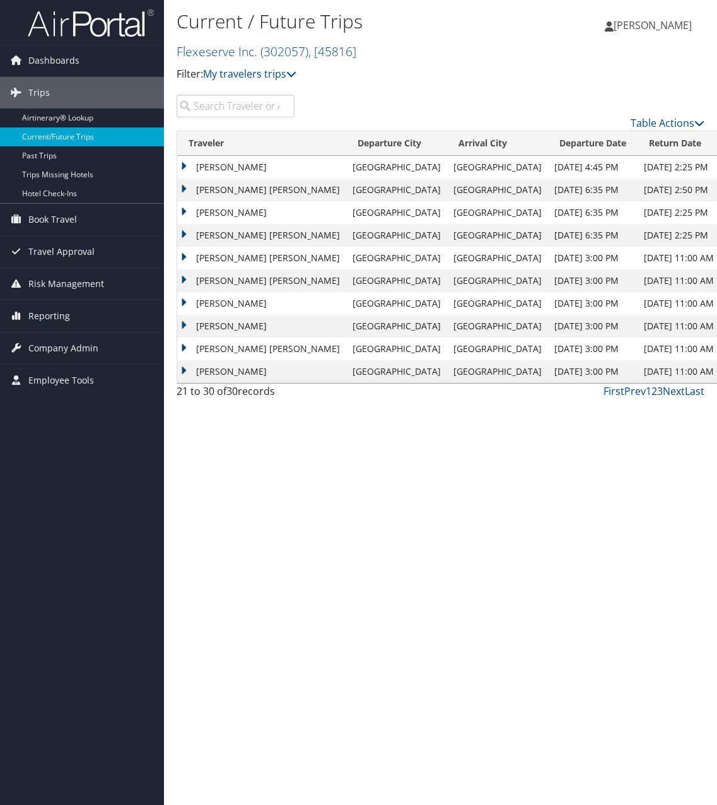
click at [183, 281] on td "CONRAD WESLEY RANDELL II" at bounding box center [261, 280] width 169 height 23
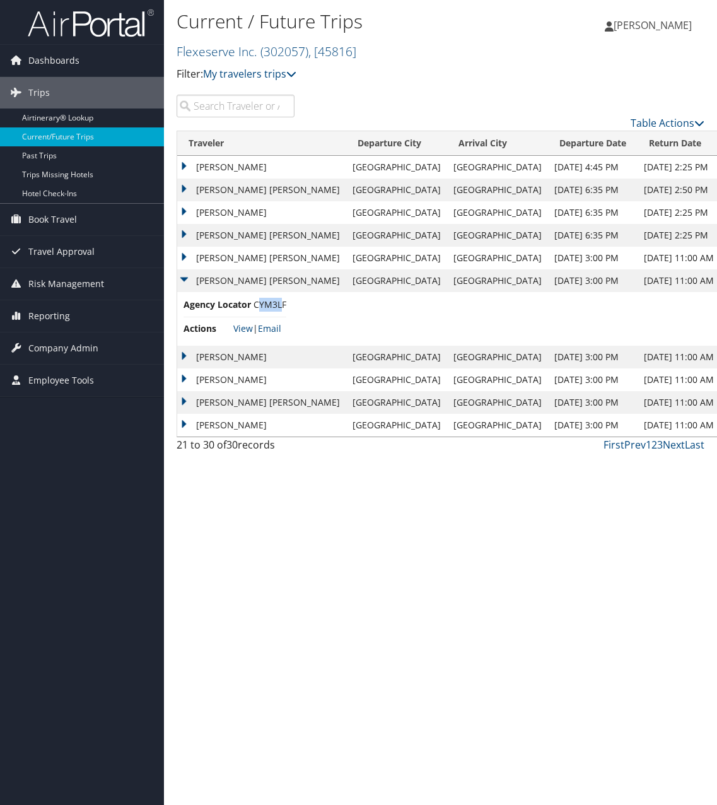
drag, startPoint x: 259, startPoint y: 310, endPoint x: 279, endPoint y: 308, distance: 20.9
click at [279, 308] on span "CYM3LF" at bounding box center [270, 304] width 33 height 12
drag, startPoint x: 279, startPoint y: 308, endPoint x: 300, endPoint y: 305, distance: 20.4
click at [300, 305] on td "Agency Locator CYM3LF Actions View | Email" at bounding box center [448, 319] width 543 height 54
drag, startPoint x: 286, startPoint y: 307, endPoint x: 254, endPoint y: 307, distance: 32.2
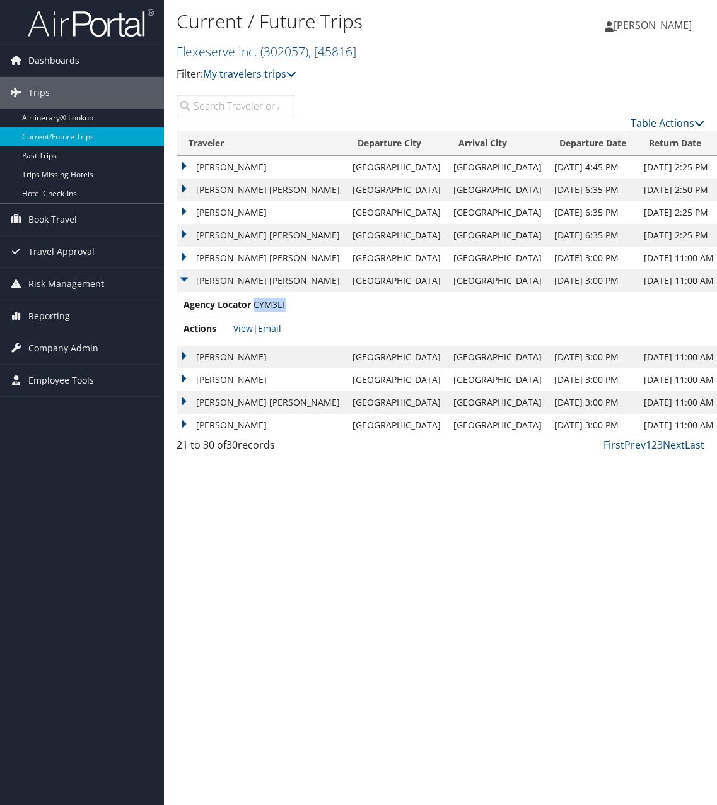
click at [254, 307] on span "CYM3LF" at bounding box center [270, 304] width 33 height 12
copy span "CYM3LF"
click at [177, 279] on td "CONRAD WESLEY RANDELL II" at bounding box center [261, 280] width 169 height 23
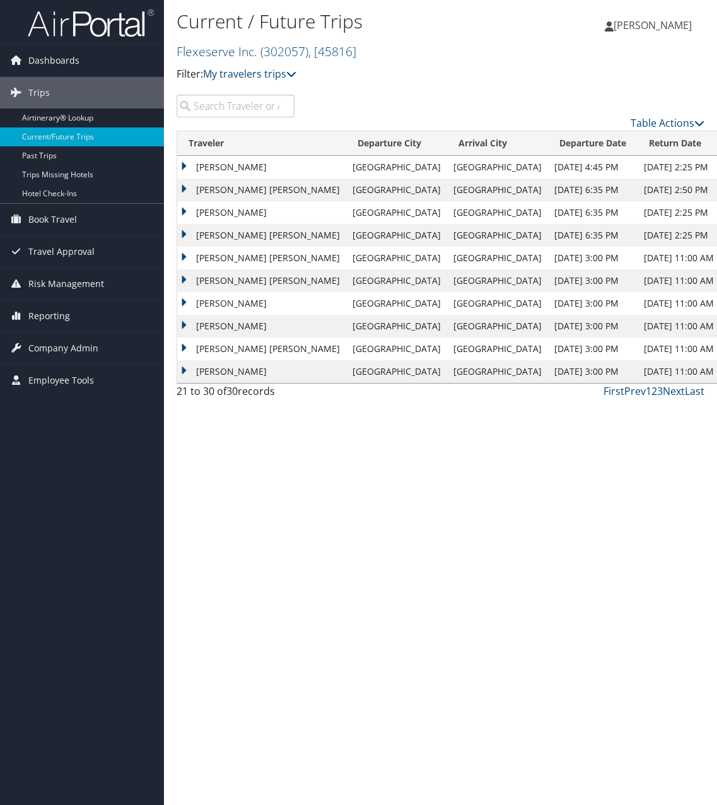
drag, startPoint x: 177, startPoint y: 299, endPoint x: 209, endPoint y: 307, distance: 33.8
click at [179, 299] on table "Traveler Departure City Arrival City Departure Date Return Date Agency Locator …" at bounding box center [449, 257] width 544 height 253
click at [186, 302] on td "RACHEL PAUL" at bounding box center [261, 303] width 169 height 23
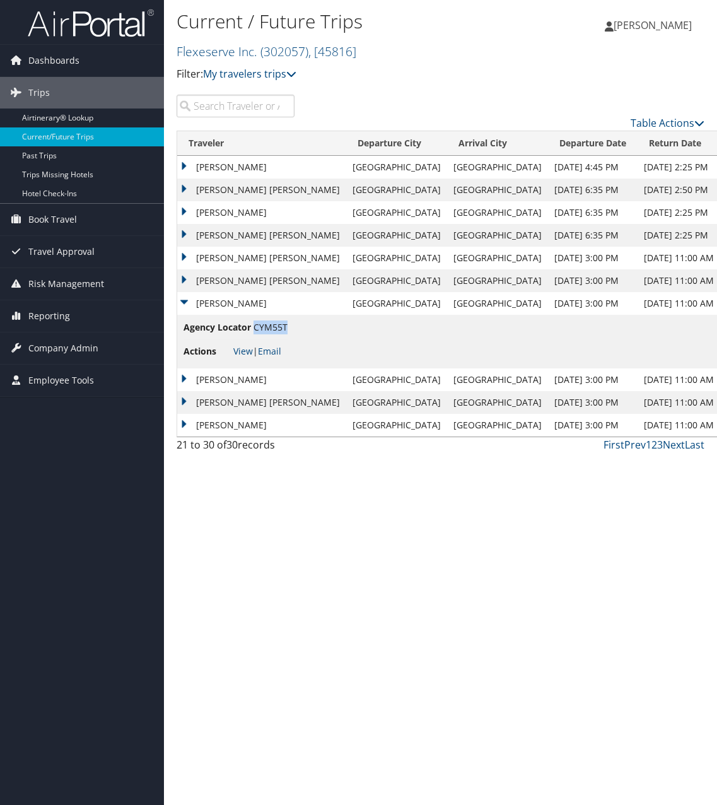
drag, startPoint x: 253, startPoint y: 329, endPoint x: 286, endPoint y: 332, distance: 32.9
click at [286, 332] on span "CYM55T" at bounding box center [271, 327] width 34 height 12
copy span "CYM55T"
click at [182, 303] on td "RACHEL PAUL" at bounding box center [261, 303] width 169 height 23
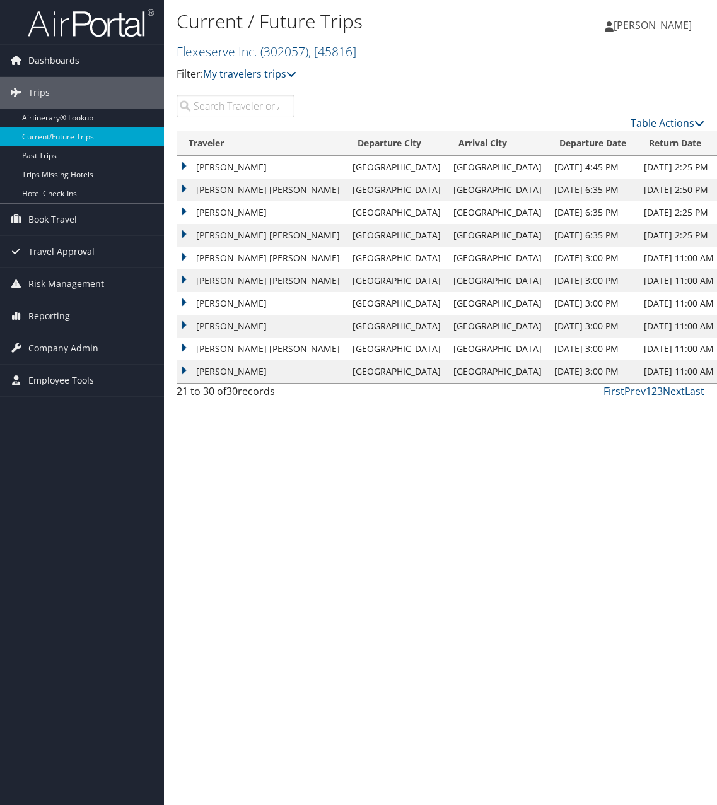
drag, startPoint x: 187, startPoint y: 327, endPoint x: 258, endPoint y: 337, distance: 72.0
click at [187, 327] on td "SEAN CHRISTOPHER LANDRUM" at bounding box center [261, 326] width 169 height 23
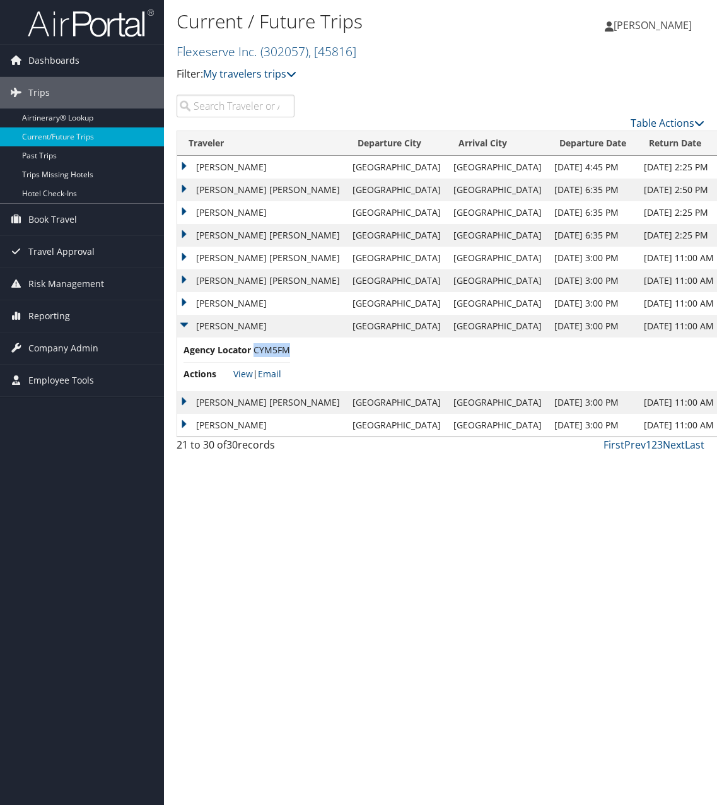
drag, startPoint x: 255, startPoint y: 349, endPoint x: 288, endPoint y: 353, distance: 33.0
click at [288, 353] on span "CYM5FM" at bounding box center [272, 350] width 37 height 12
click at [185, 326] on td "SEAN CHRISTOPHER LANDRUM" at bounding box center [261, 326] width 169 height 23
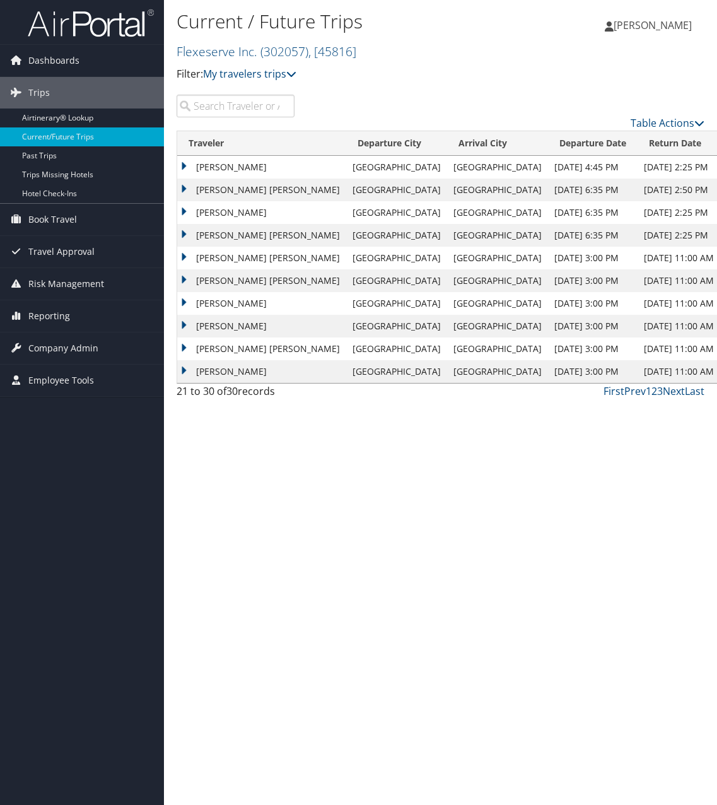
drag, startPoint x: 183, startPoint y: 351, endPoint x: 216, endPoint y: 351, distance: 32.8
click at [184, 351] on td "RACHEL FAITH CHIN" at bounding box center [261, 348] width 169 height 23
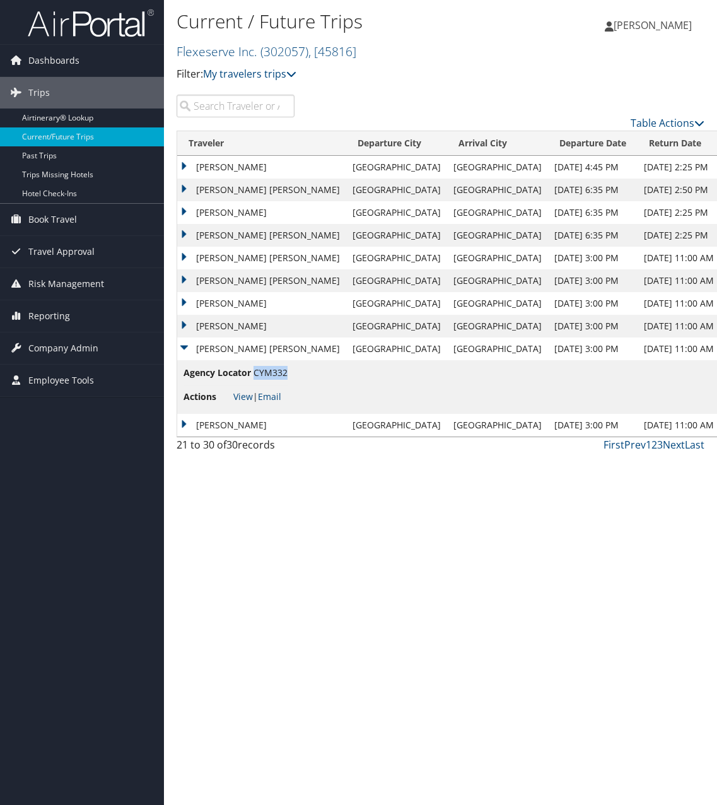
drag, startPoint x: 254, startPoint y: 374, endPoint x: 286, endPoint y: 374, distance: 31.5
click at [286, 374] on span "CYM332" at bounding box center [271, 372] width 34 height 12
click at [185, 351] on td "RACHEL FAITH CHIN" at bounding box center [261, 348] width 169 height 23
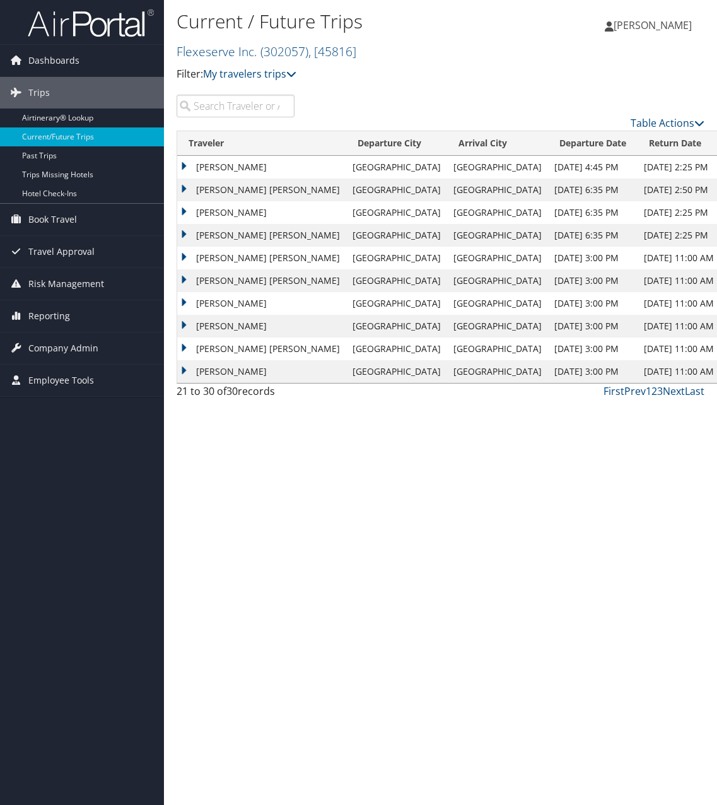
click at [182, 370] on td "EDMOND EUGENE CURTIS" at bounding box center [261, 371] width 169 height 23
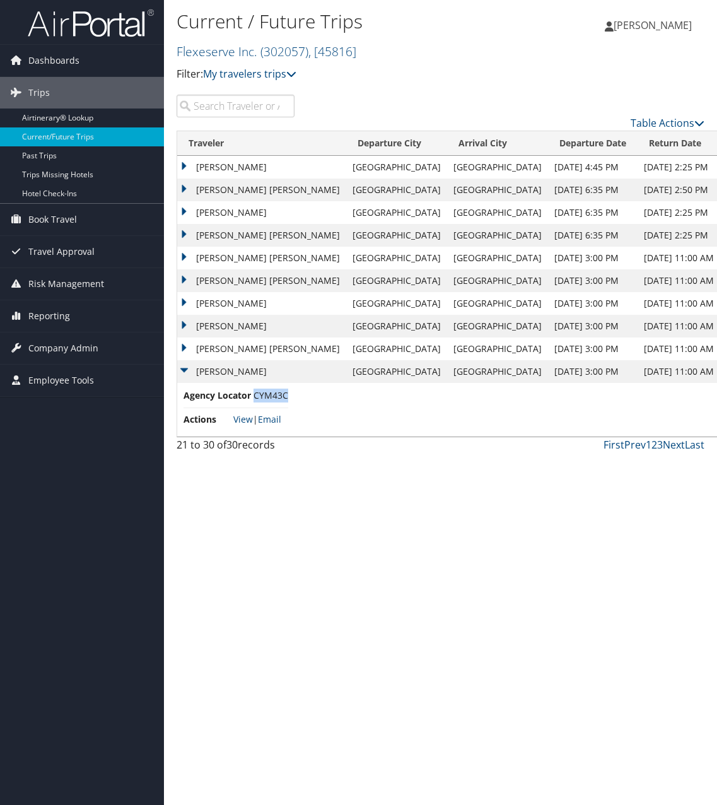
drag, startPoint x: 255, startPoint y: 396, endPoint x: 286, endPoint y: 399, distance: 31.6
click at [286, 399] on span "CYM43C" at bounding box center [271, 395] width 35 height 12
click at [676, 443] on link "Next" at bounding box center [674, 445] width 22 height 14
click at [184, 372] on td "EDMOND EUGENE CURTIS" at bounding box center [261, 371] width 169 height 23
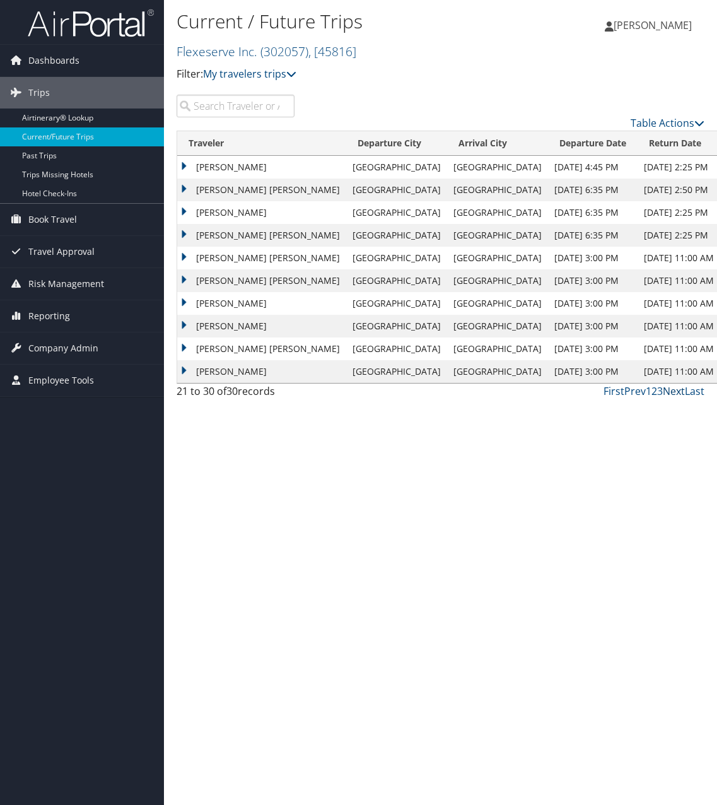
click at [671, 392] on link "Next" at bounding box center [674, 391] width 22 height 14
click at [642, 392] on link "Prev" at bounding box center [634, 391] width 21 height 14
click at [185, 302] on td "RACHEL PAUL" at bounding box center [261, 303] width 169 height 23
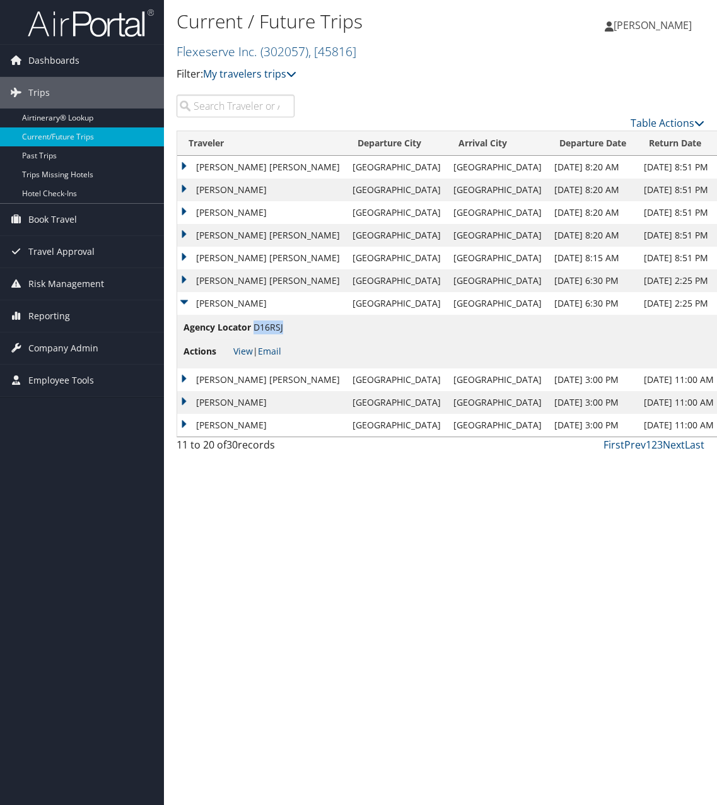
drag, startPoint x: 263, startPoint y: 329, endPoint x: 283, endPoint y: 329, distance: 20.2
click at [283, 329] on li "Agency Locator D16RSJ" at bounding box center [234, 329] width 100 height 19
click at [187, 302] on td "RACHEL PAUL" at bounding box center [261, 303] width 169 height 23
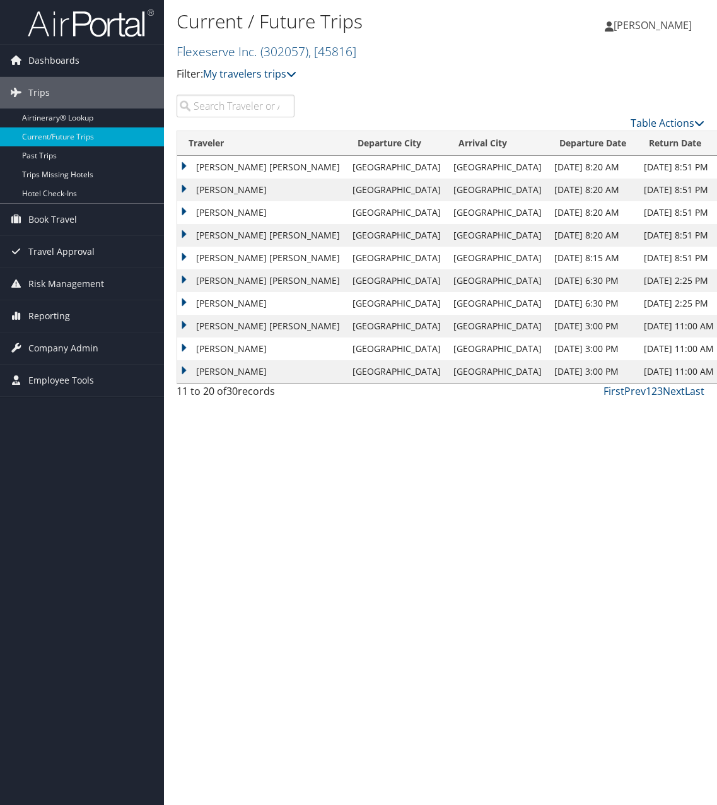
click at [186, 278] on td "RACHEL FAITH CHIN" at bounding box center [261, 280] width 169 height 23
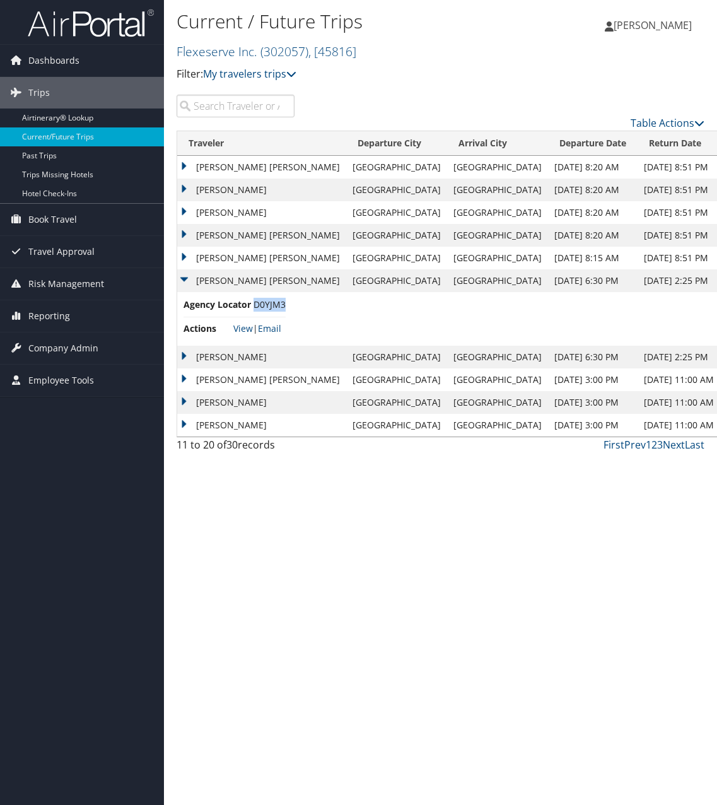
drag, startPoint x: 266, startPoint y: 307, endPoint x: 284, endPoint y: 308, distance: 17.7
click at [284, 308] on span "D0YJM3" at bounding box center [270, 304] width 32 height 12
click at [179, 274] on td "RACHEL FAITH CHIN" at bounding box center [261, 280] width 169 height 23
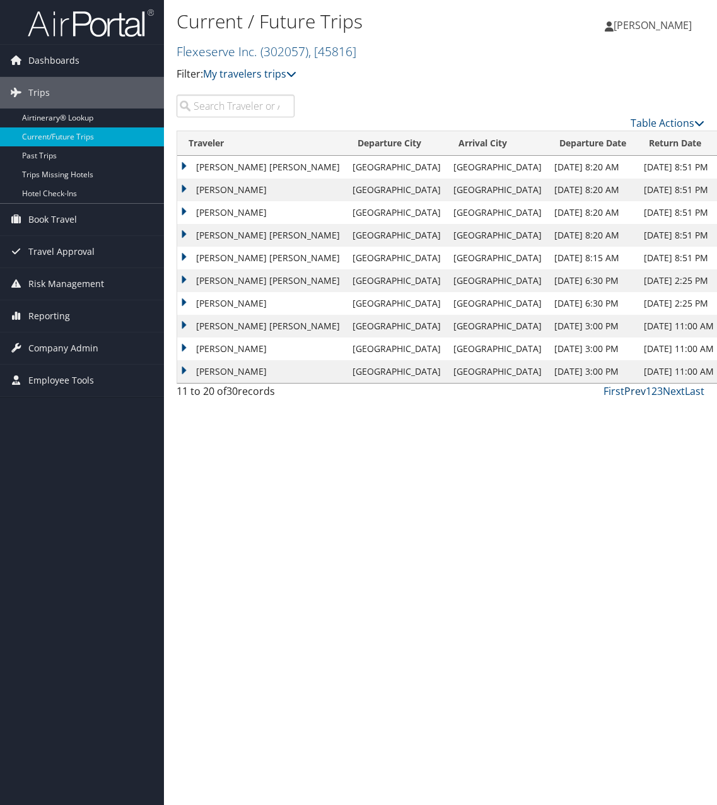
click at [635, 394] on link "Prev" at bounding box center [634, 391] width 21 height 14
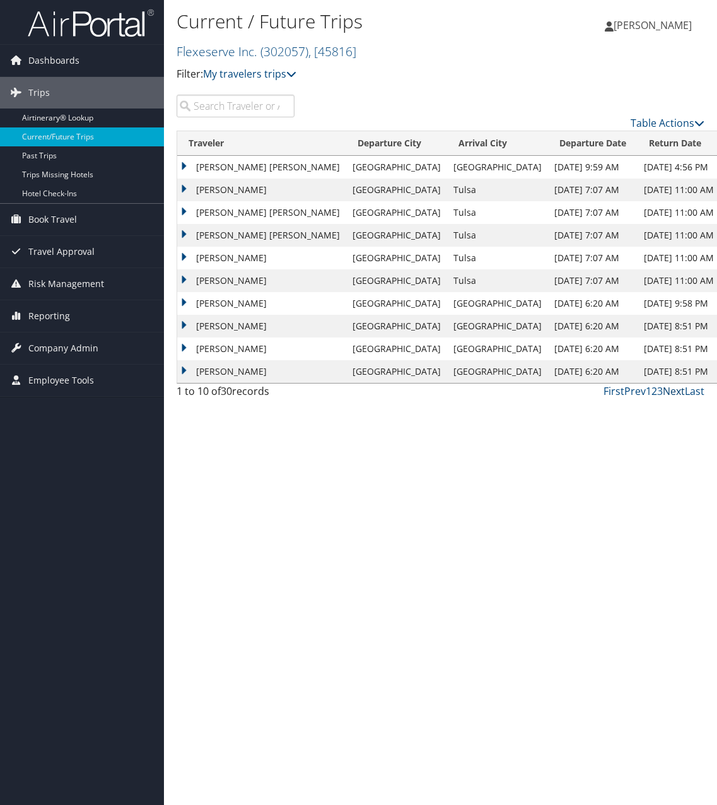
click at [670, 392] on link "Next" at bounding box center [674, 391] width 22 height 14
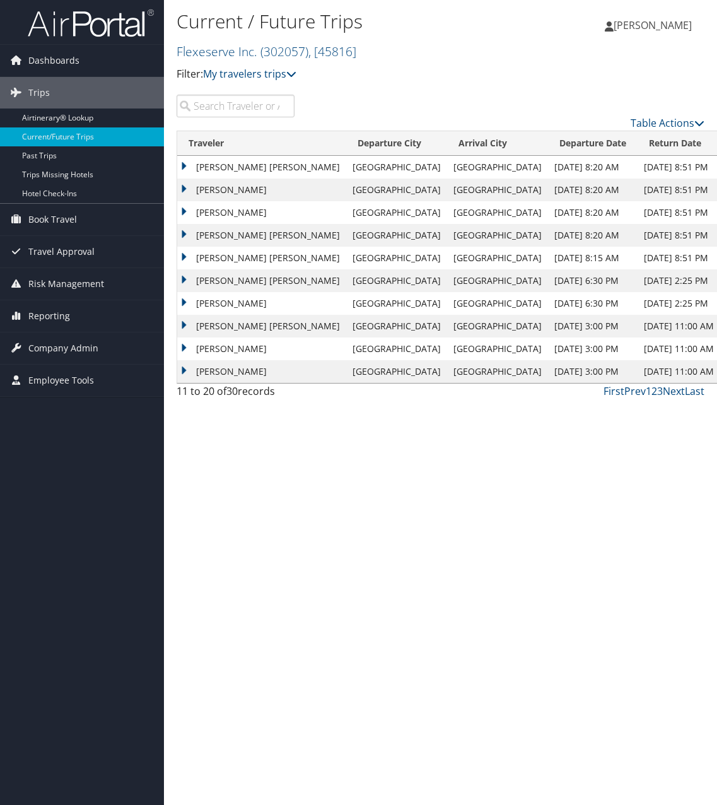
click at [187, 370] on td "RACHEL LYNN PAUL" at bounding box center [261, 371] width 169 height 23
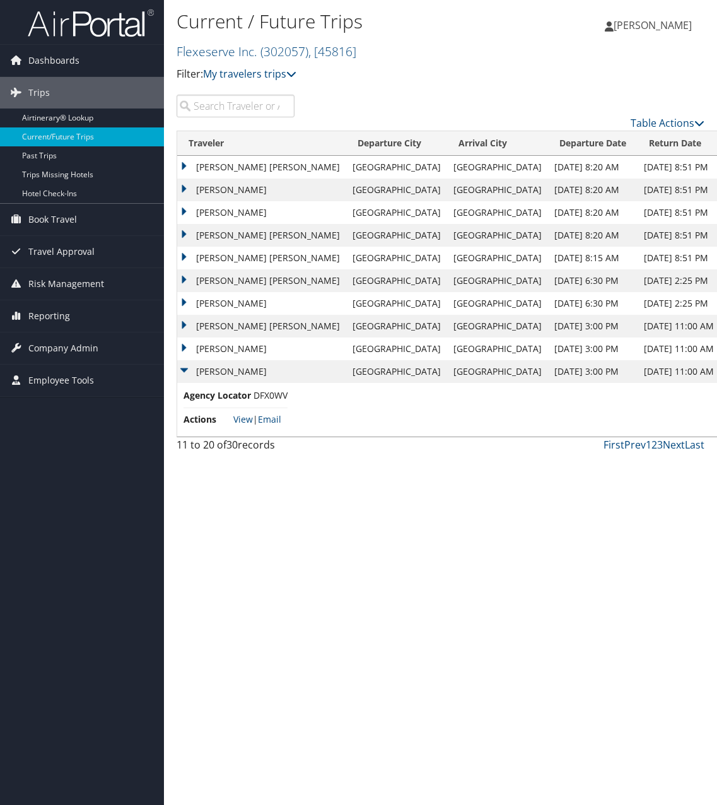
click at [187, 373] on td "RACHEL LYNN PAUL" at bounding box center [261, 371] width 169 height 23
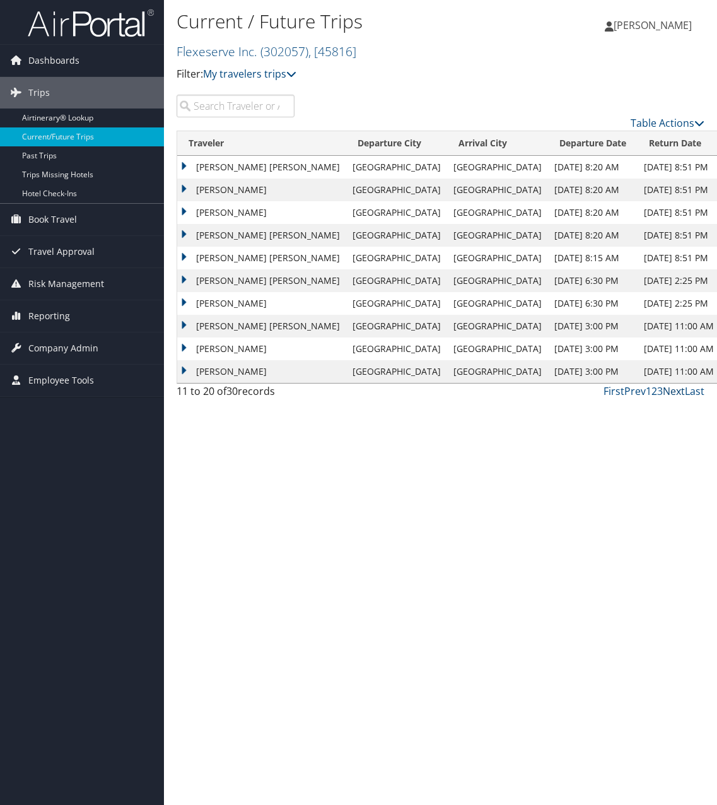
click at [667, 391] on link "Next" at bounding box center [674, 391] width 22 height 14
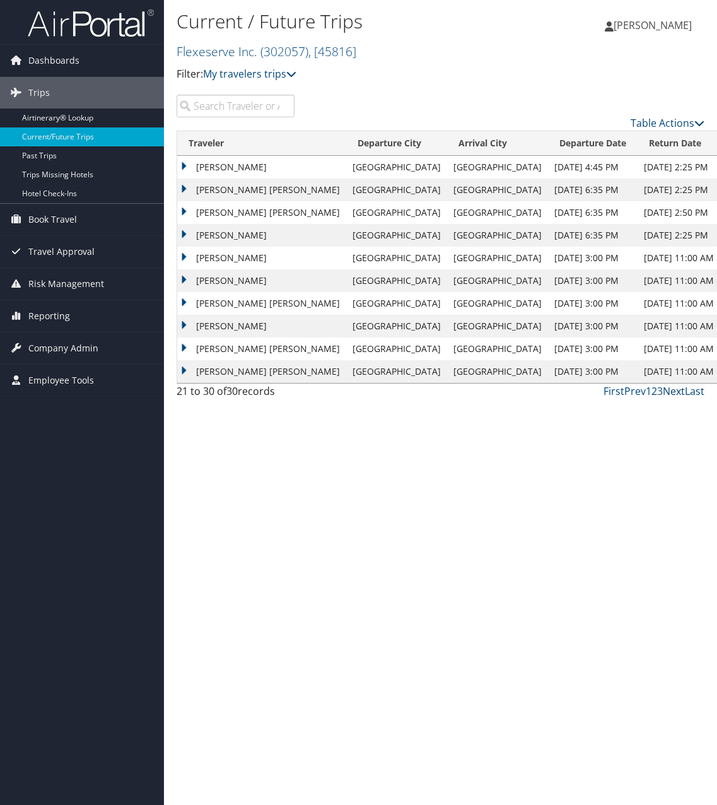
click at [675, 392] on link "Next" at bounding box center [674, 391] width 22 height 14
click at [640, 395] on link "Prev" at bounding box center [634, 391] width 21 height 14
click at [635, 389] on link "Prev" at bounding box center [634, 391] width 21 height 14
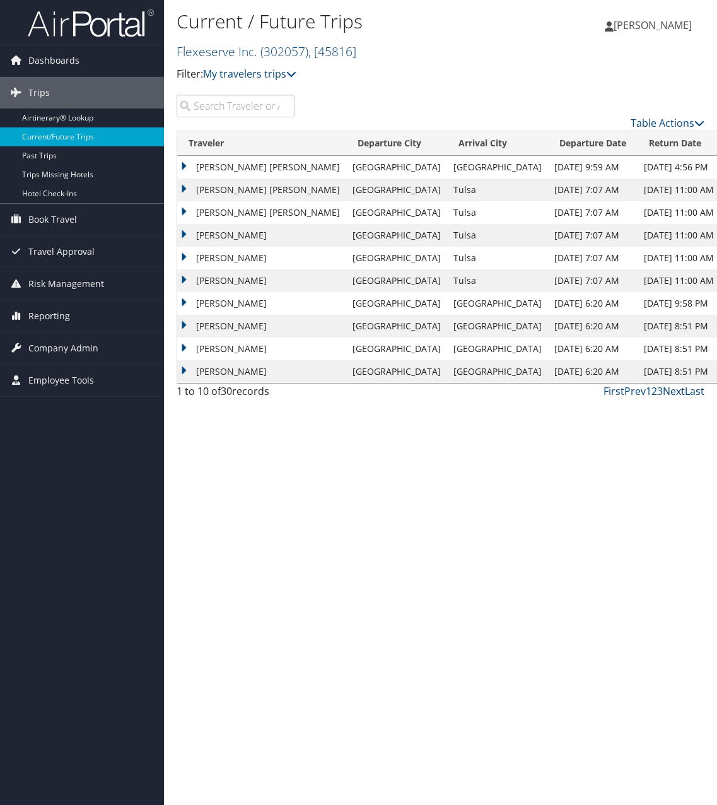
click at [679, 394] on link "Next" at bounding box center [674, 391] width 22 height 14
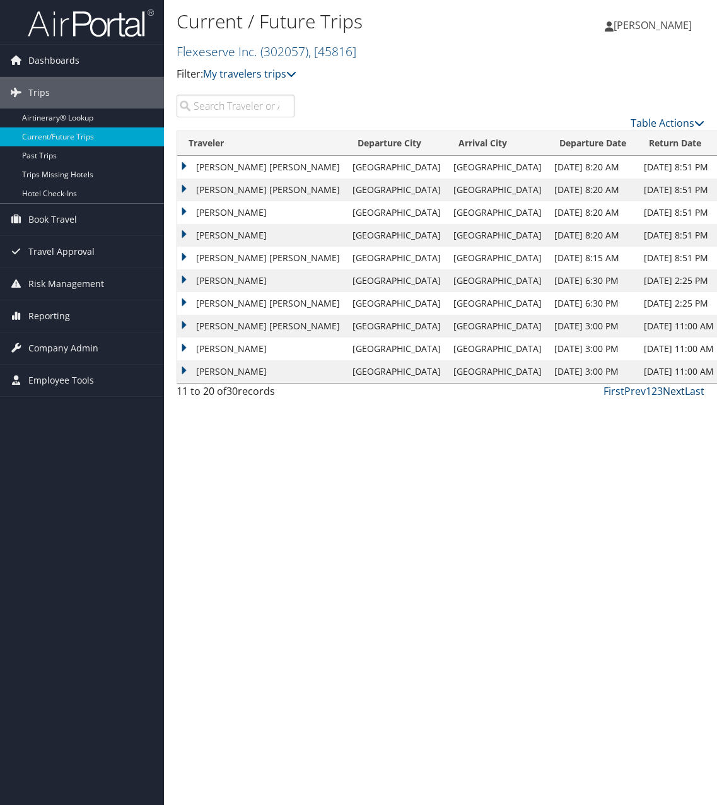
click at [672, 393] on link "Next" at bounding box center [674, 391] width 22 height 14
click at [676, 391] on link "Next" at bounding box center [674, 391] width 22 height 14
click at [635, 390] on link "Prev" at bounding box center [634, 391] width 21 height 14
click at [667, 390] on link "Next" at bounding box center [674, 391] width 22 height 14
click at [631, 393] on link "Prev" at bounding box center [634, 391] width 21 height 14
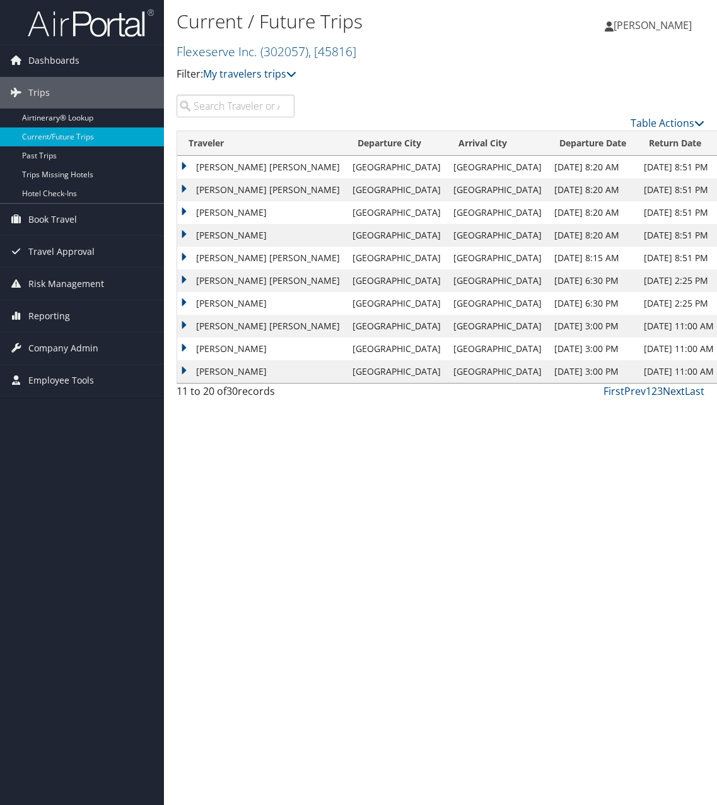
click at [675, 393] on link "Next" at bounding box center [674, 391] width 22 height 14
